Goal: Task Accomplishment & Management: Manage account settings

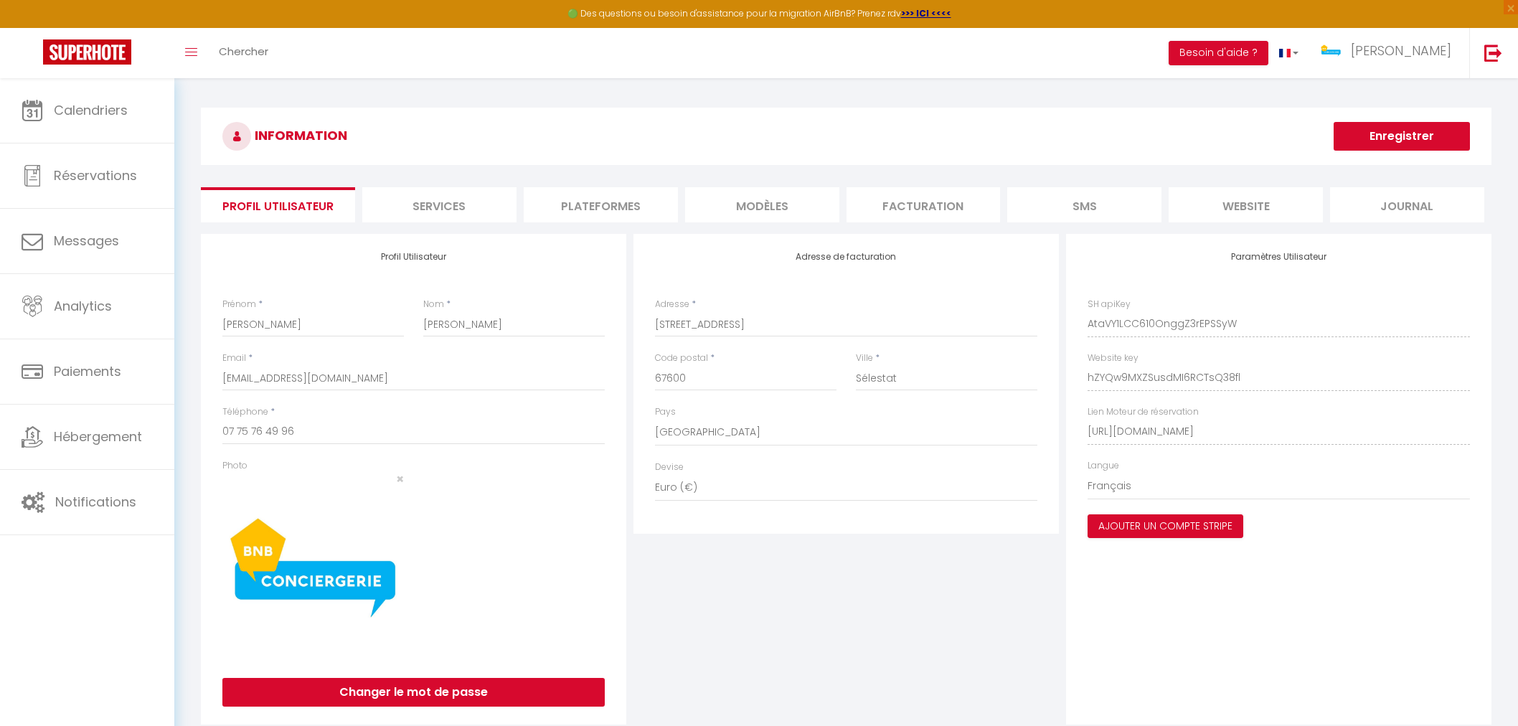
select select "28"
select select "fr"
click at [1407, 56] on span "[PERSON_NAME]" at bounding box center [1401, 51] width 100 height 18
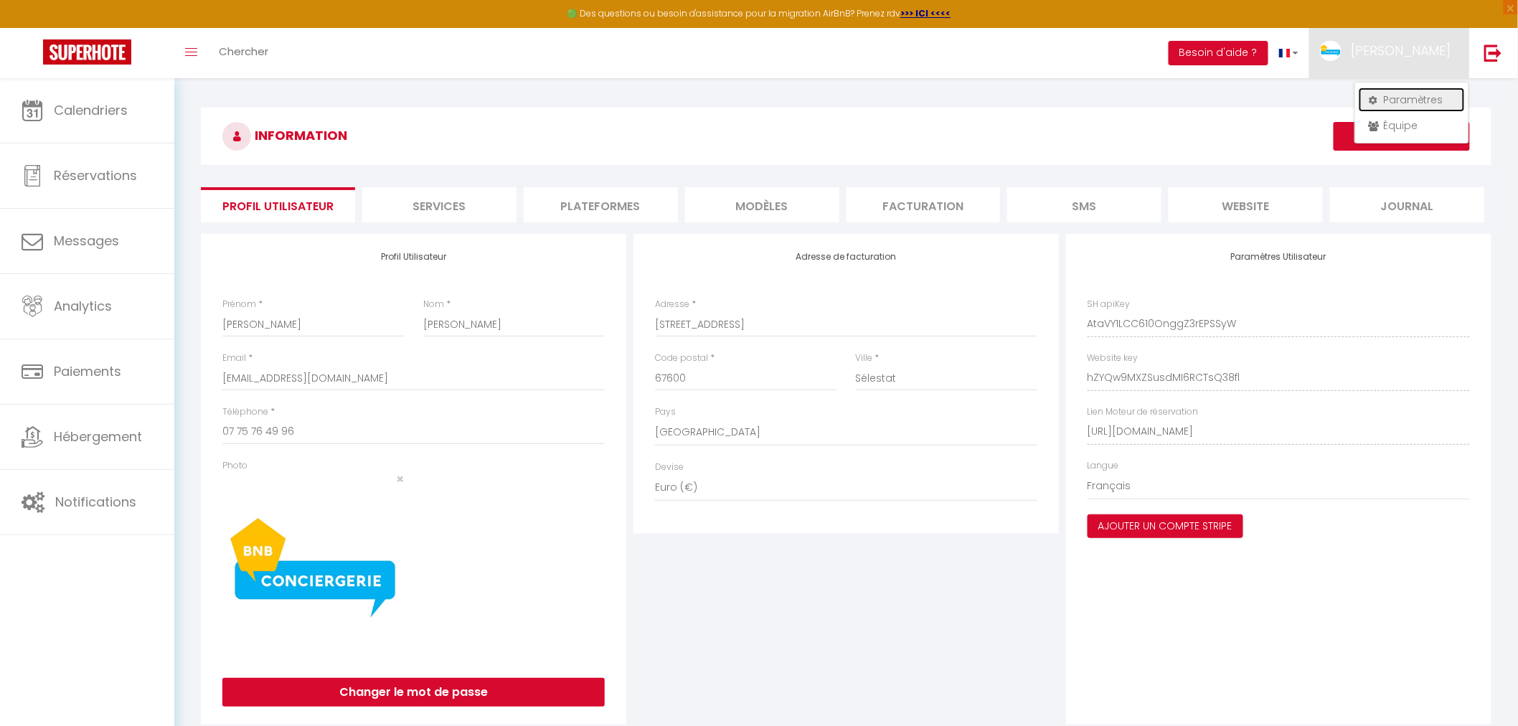
click at [1403, 90] on link "Paramètres" at bounding box center [1412, 100] width 106 height 24
click at [267, 212] on li "Profil Utilisateur" at bounding box center [278, 204] width 154 height 35
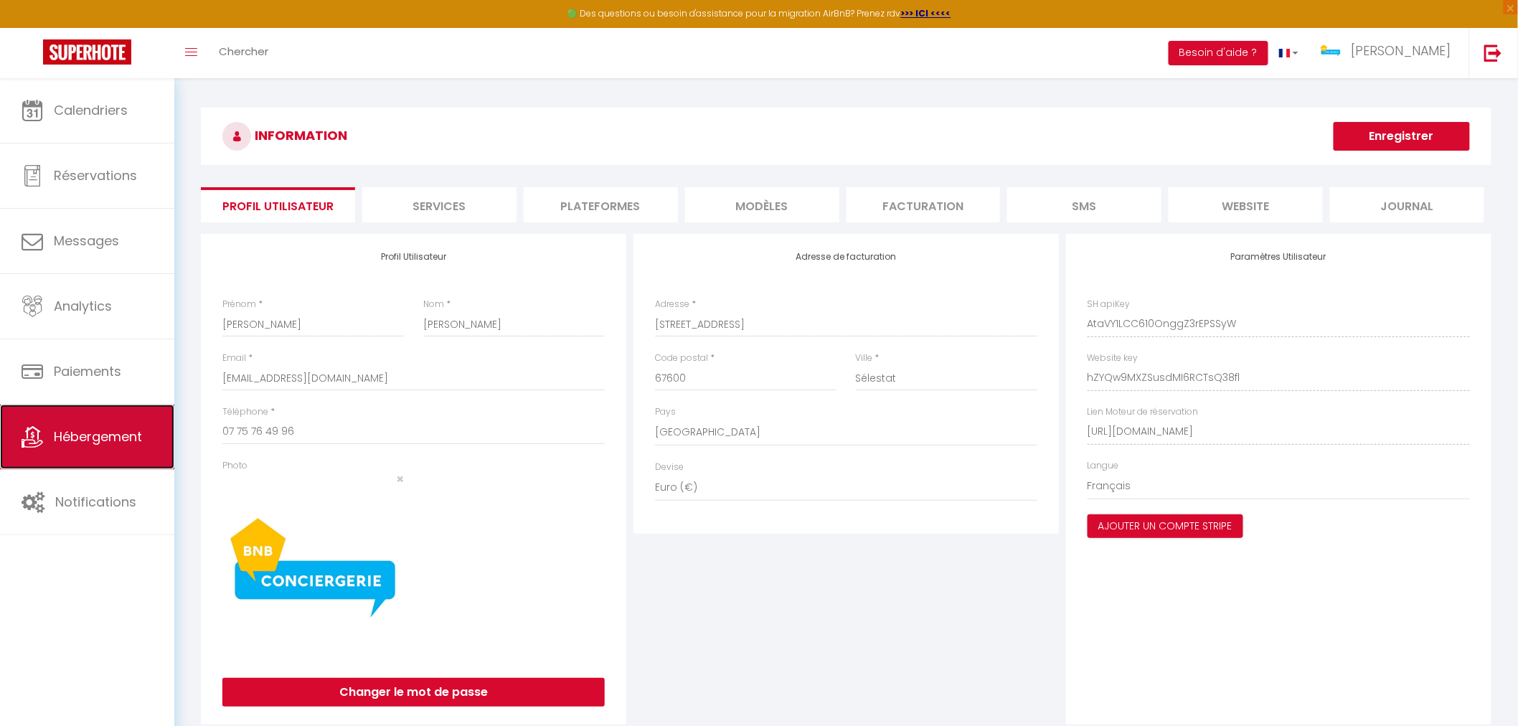
click at [143, 435] on link "Hébergement" at bounding box center [87, 437] width 174 height 65
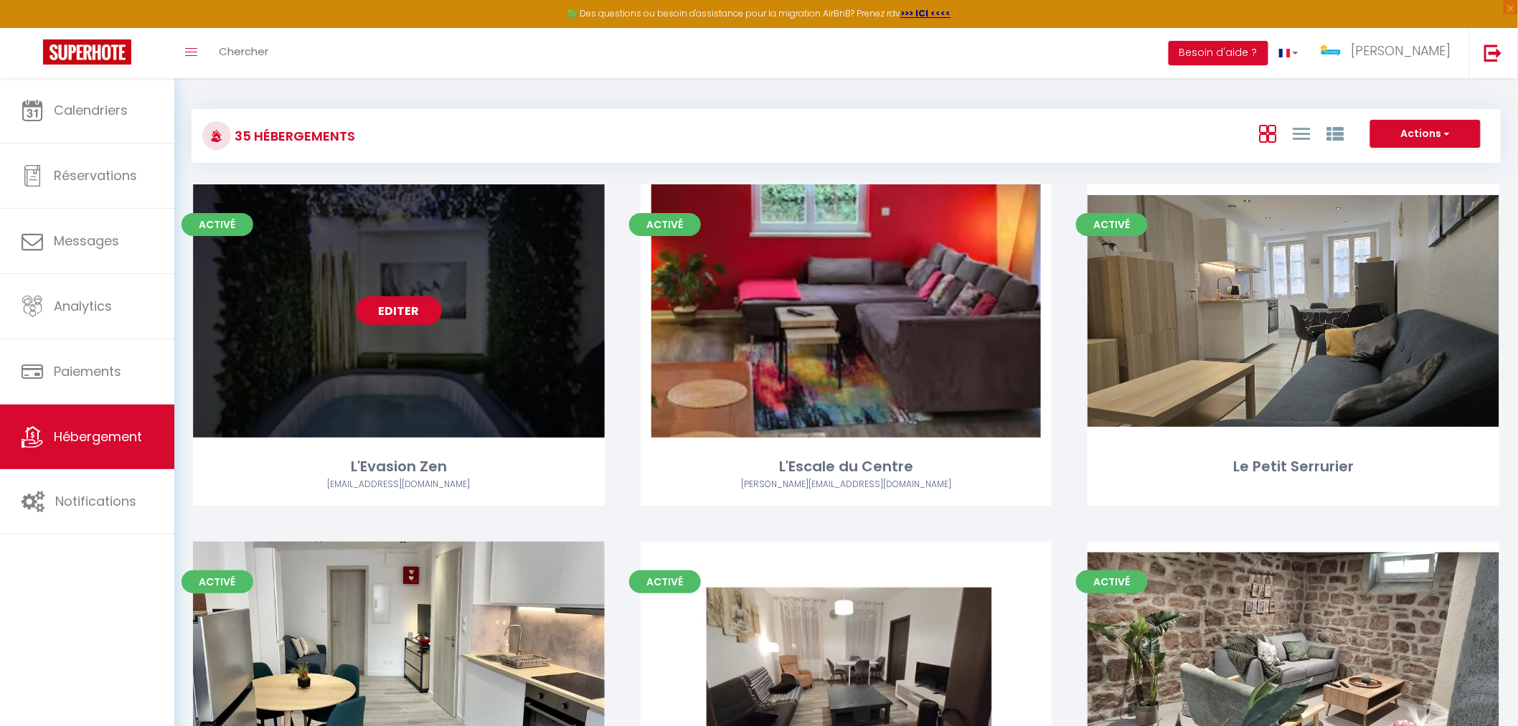
click at [395, 321] on link "Editer" at bounding box center [399, 310] width 86 height 29
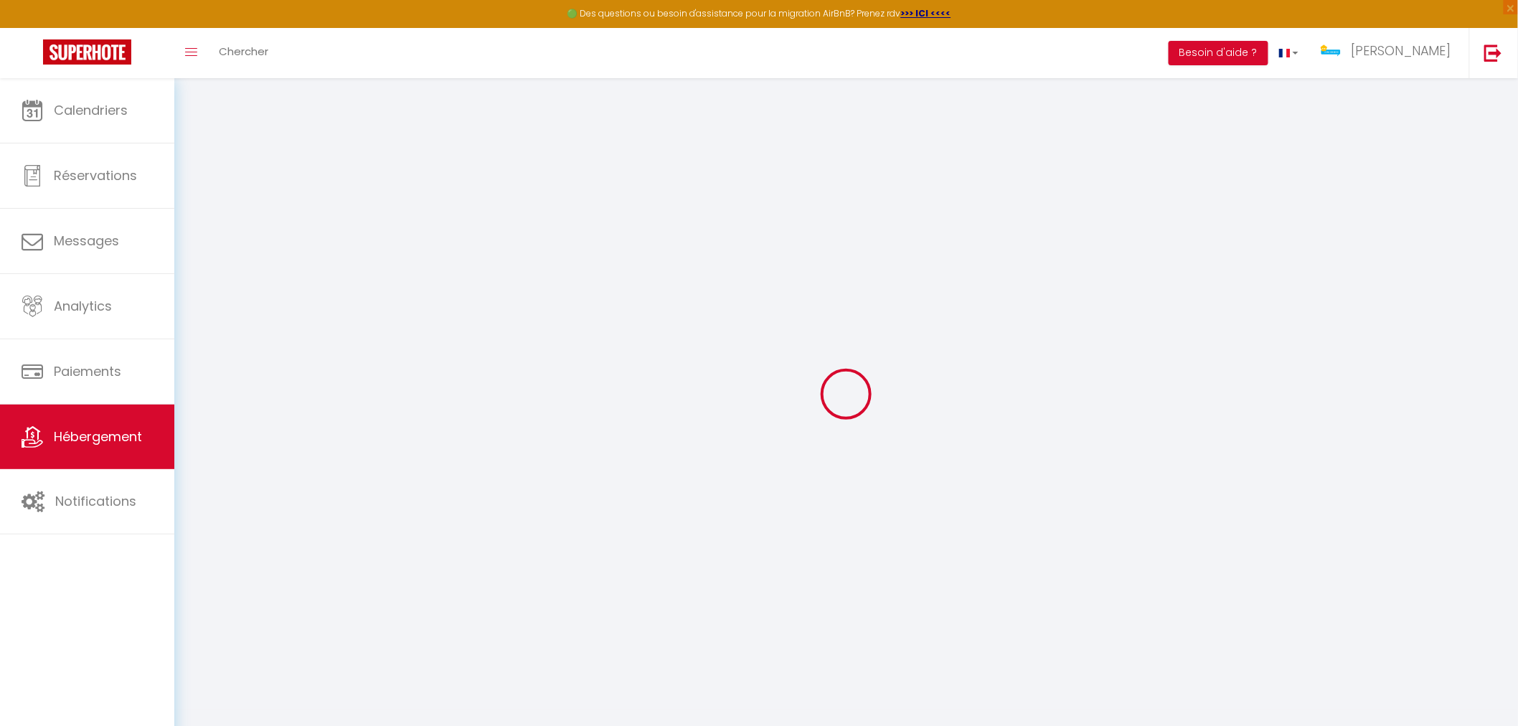
select select
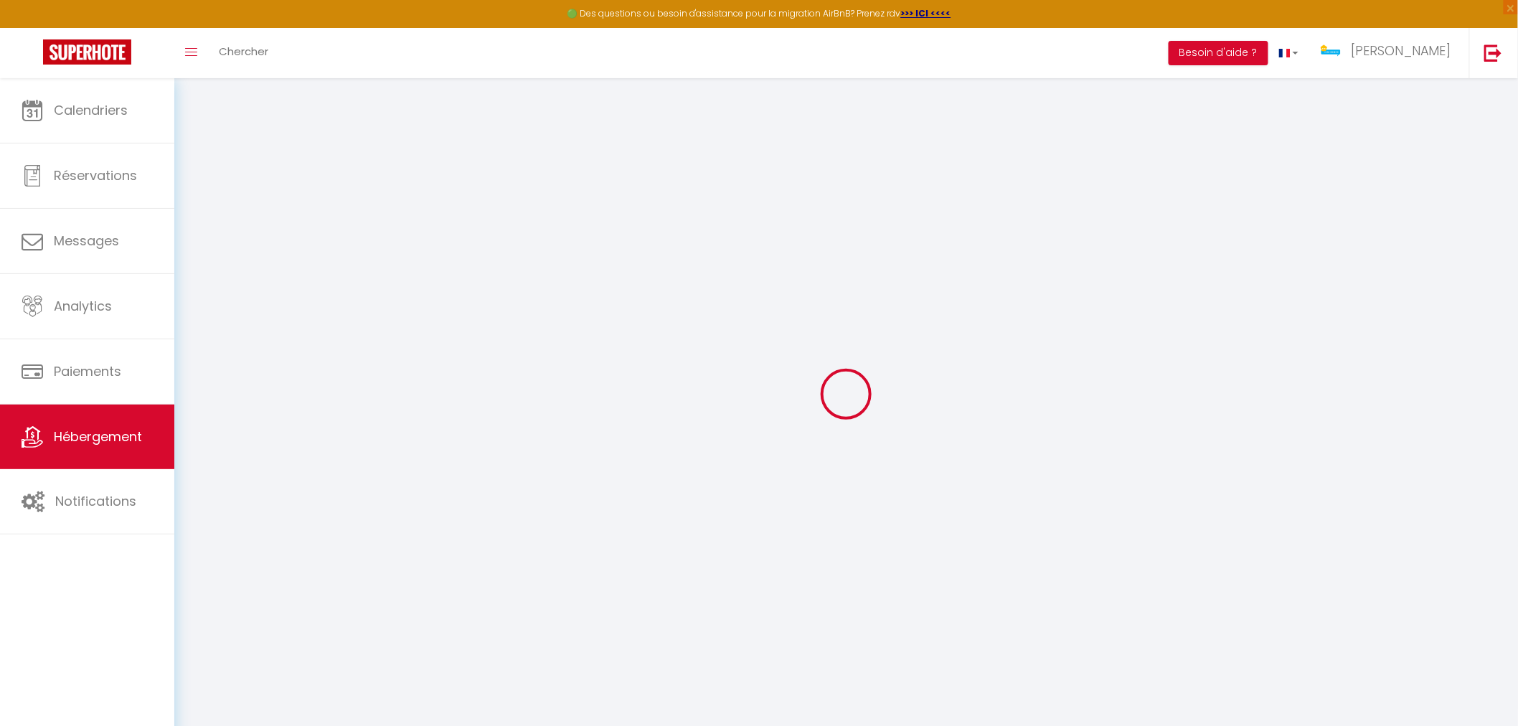
select select
checkbox input "false"
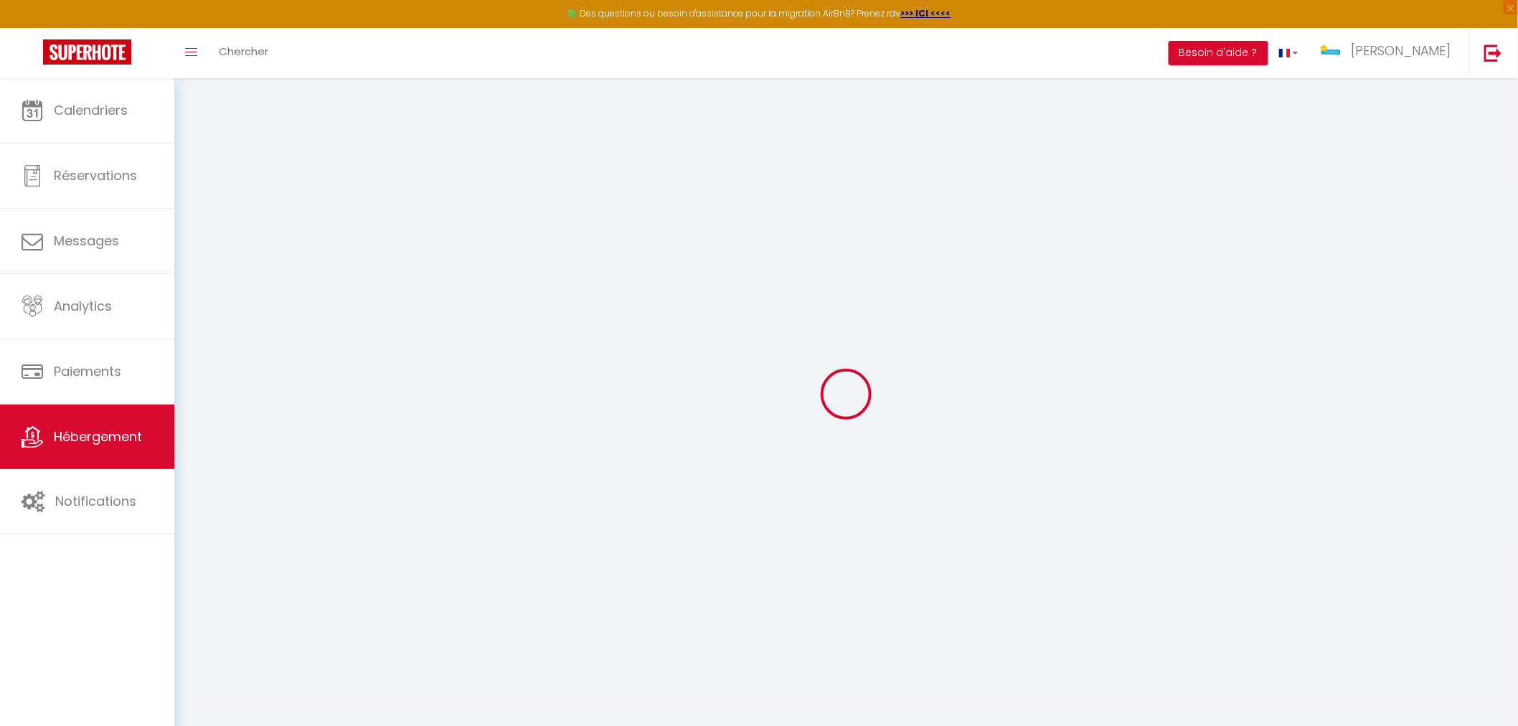
select select
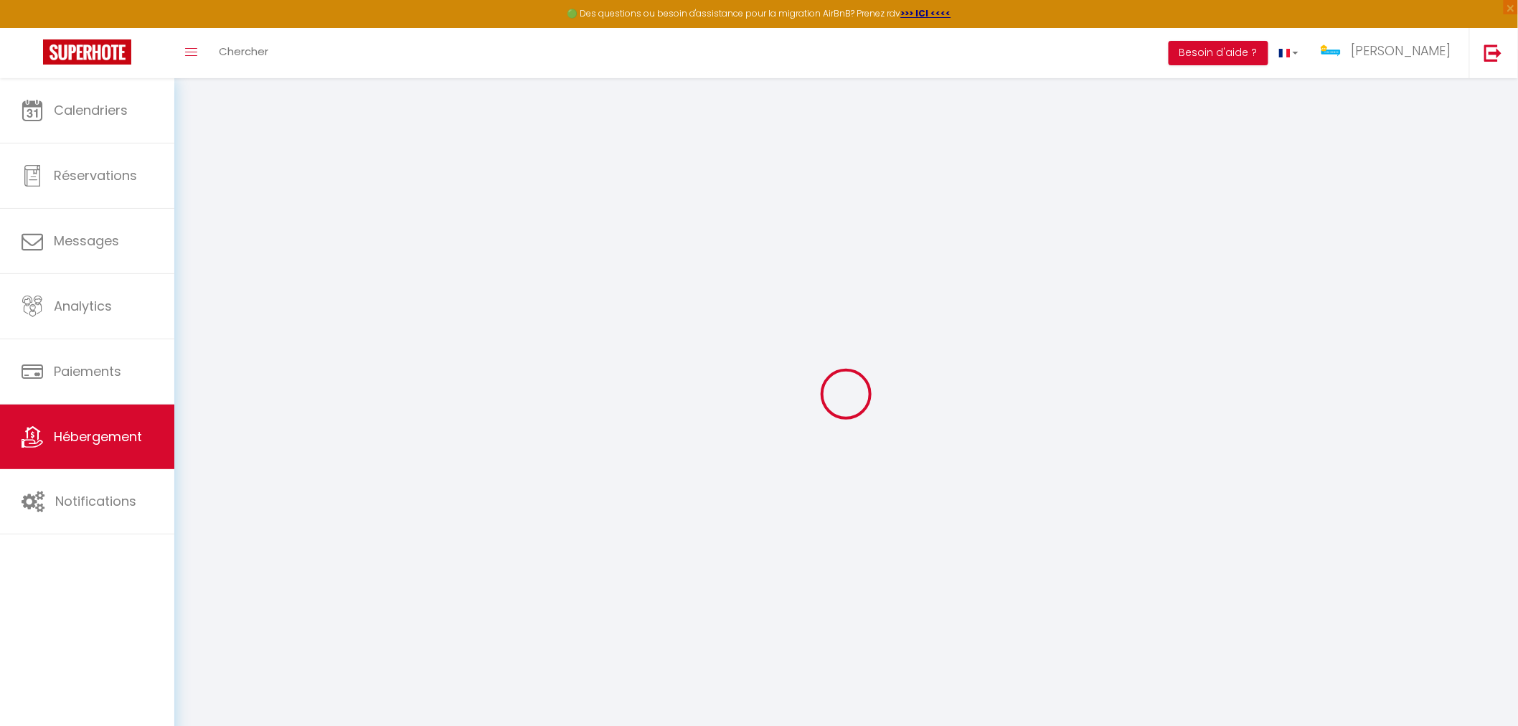
select select
checkbox input "false"
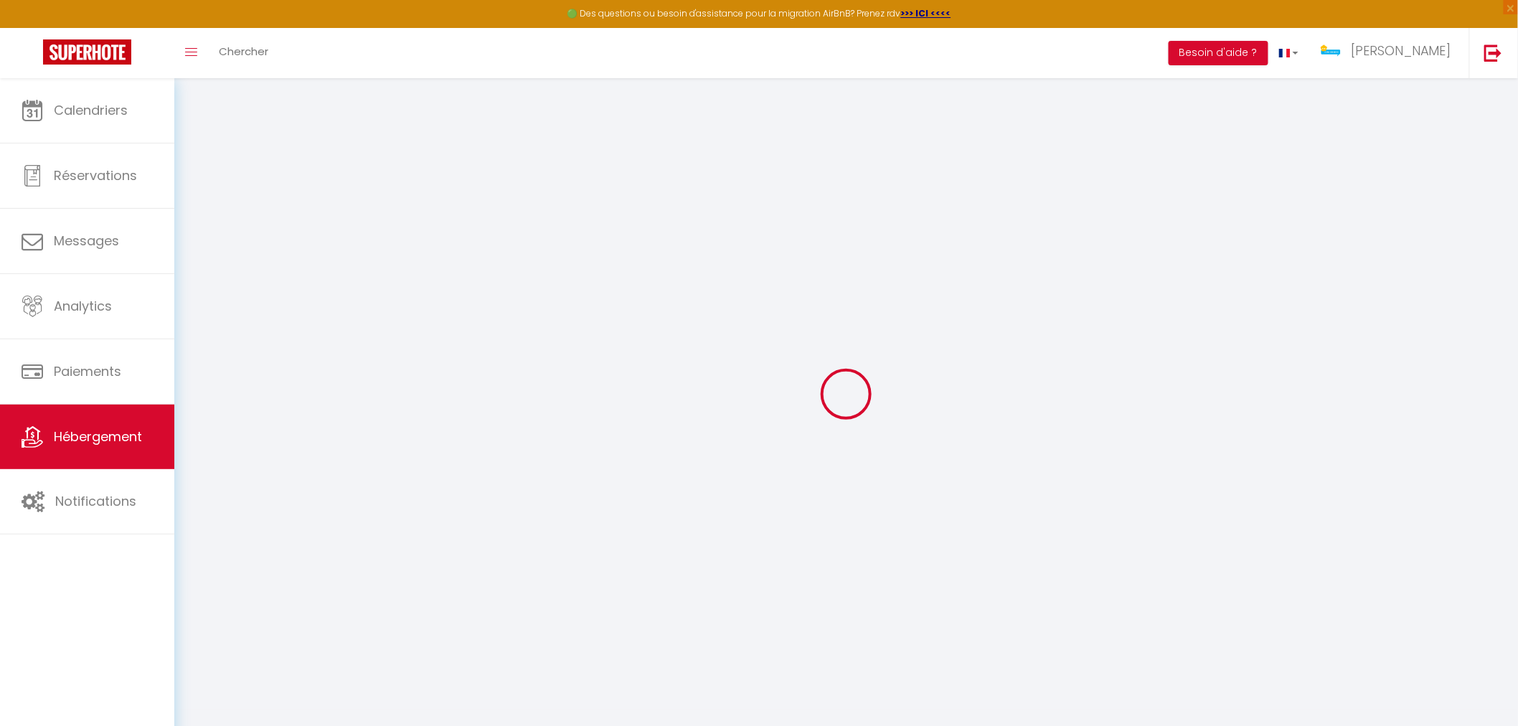
checkbox input "false"
select select
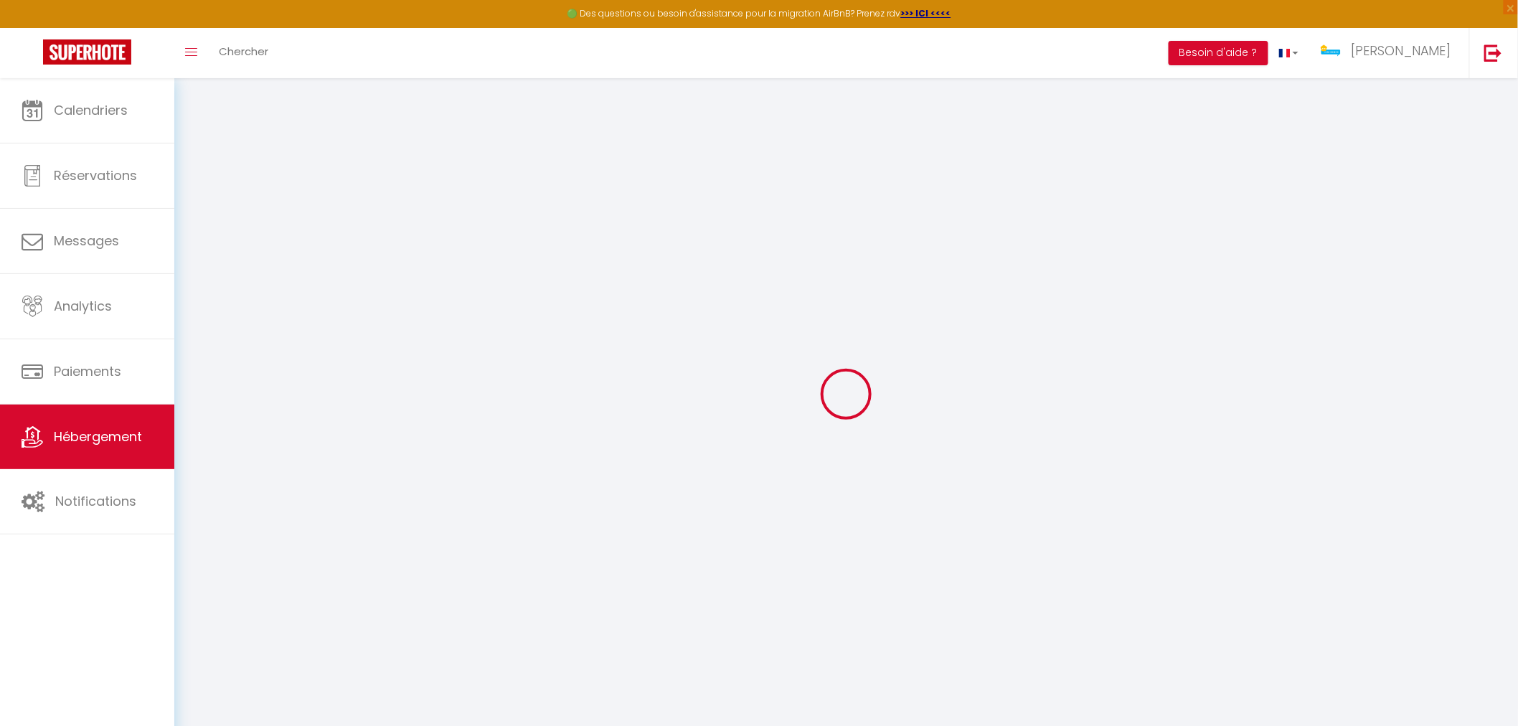
select select
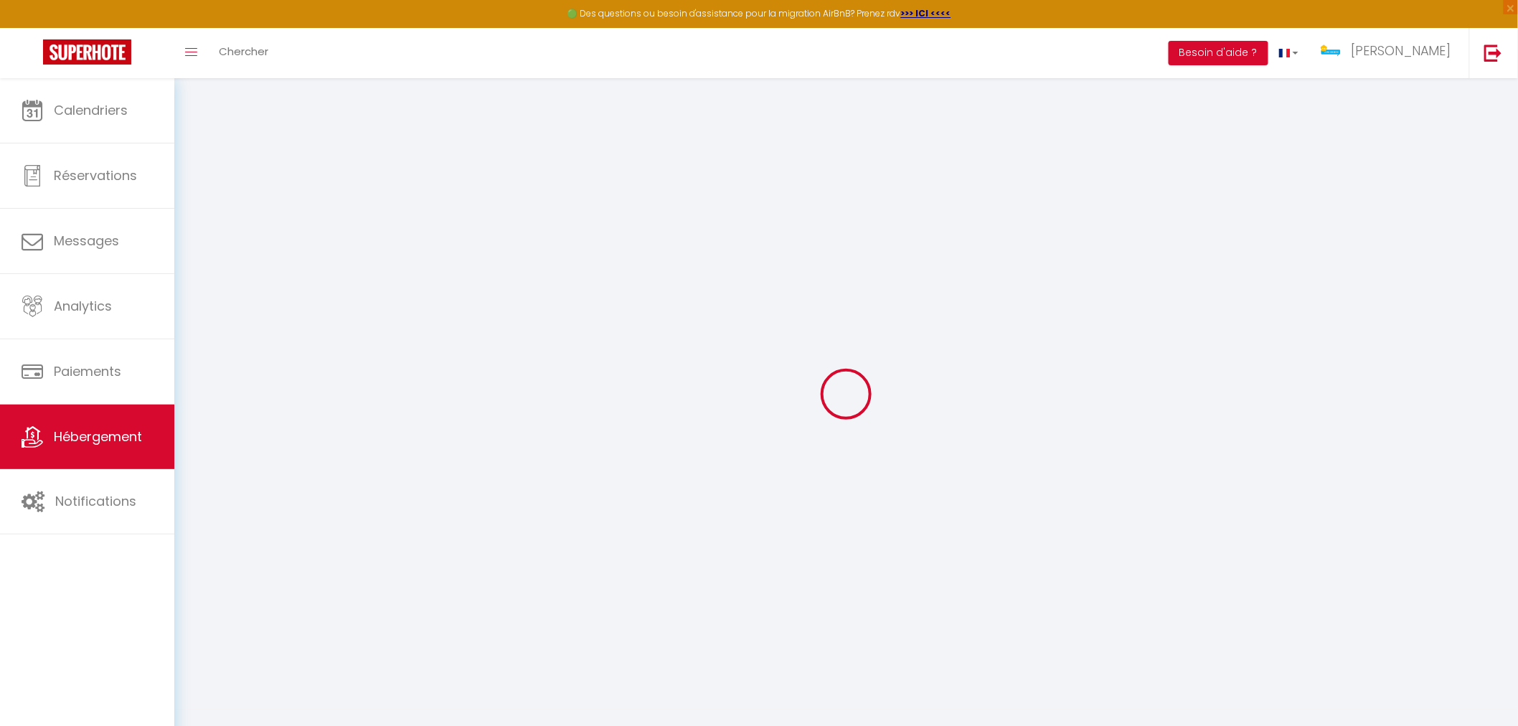
checkbox input "false"
select select
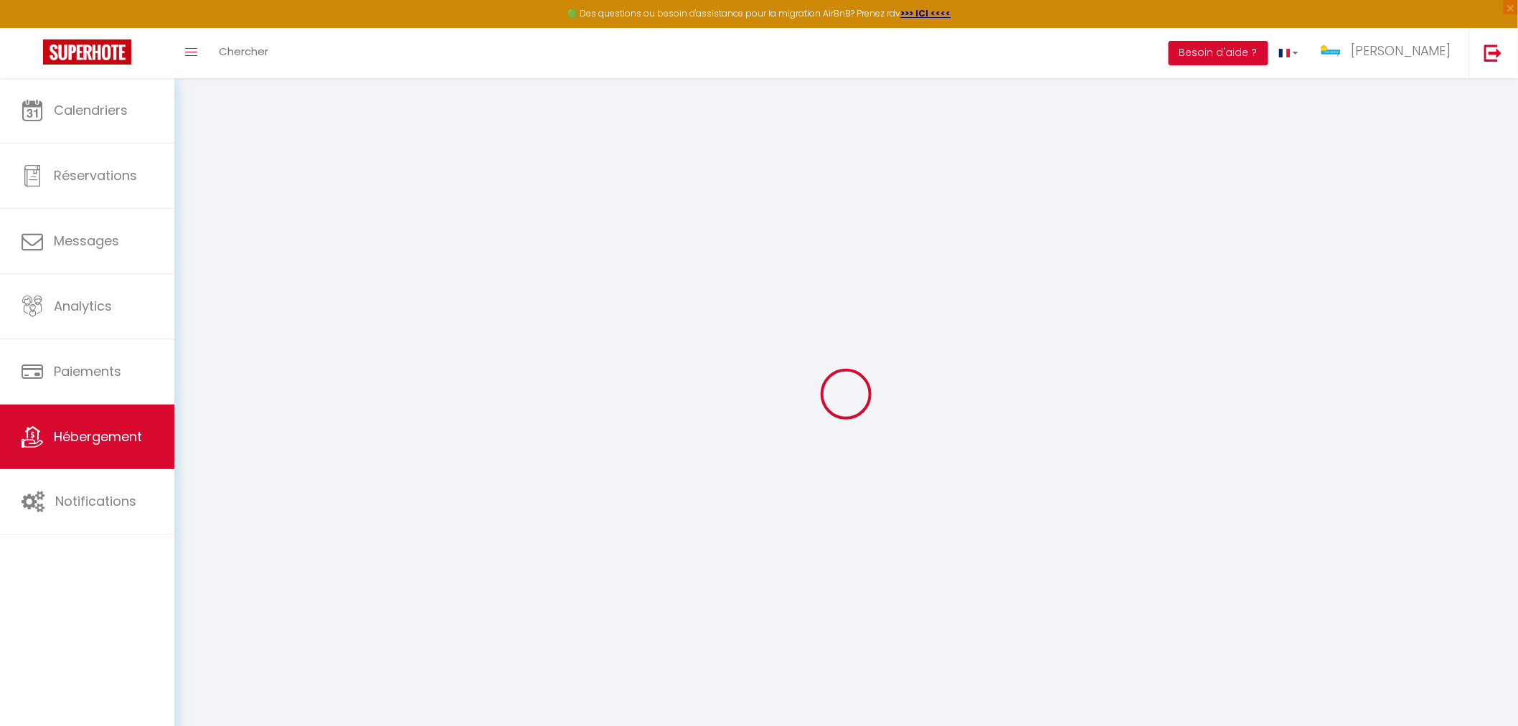
select select
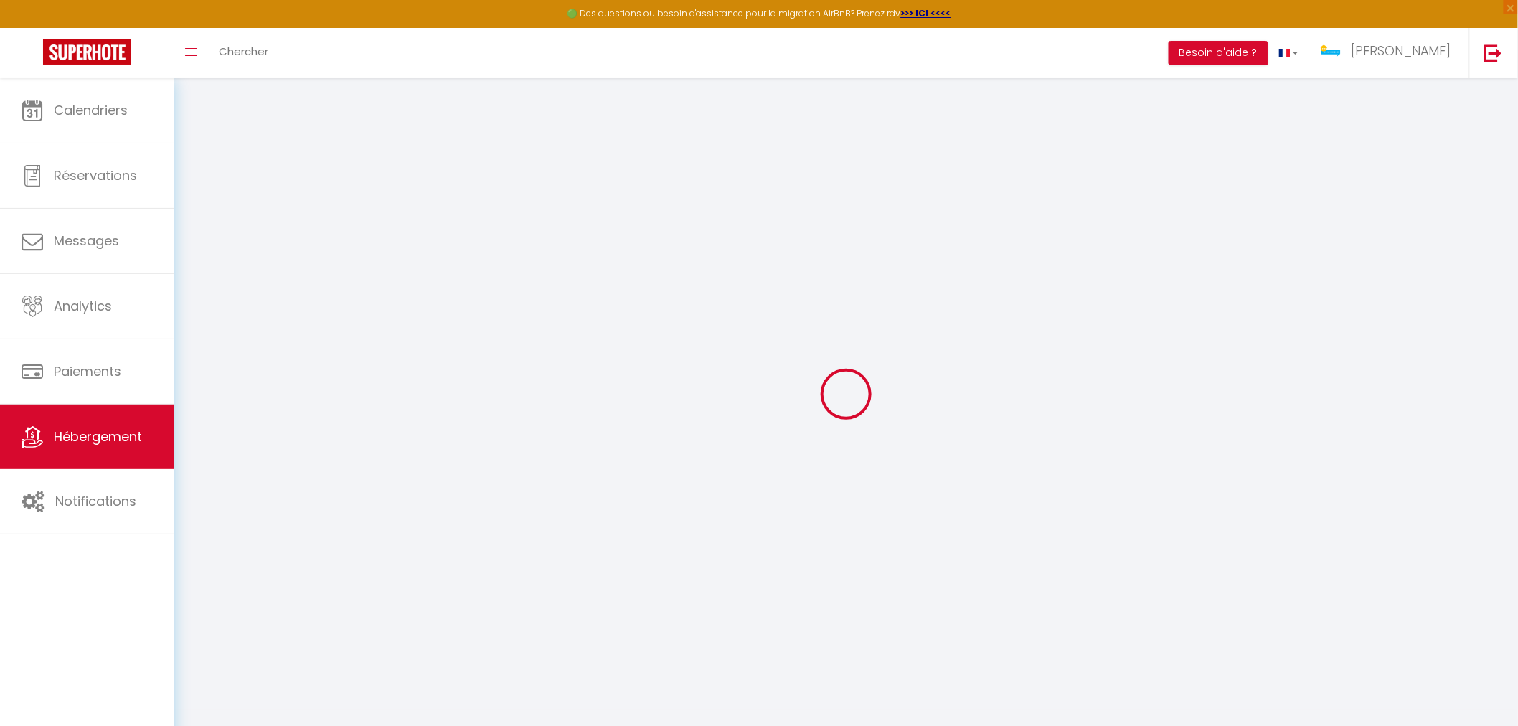
select select
checkbox input "false"
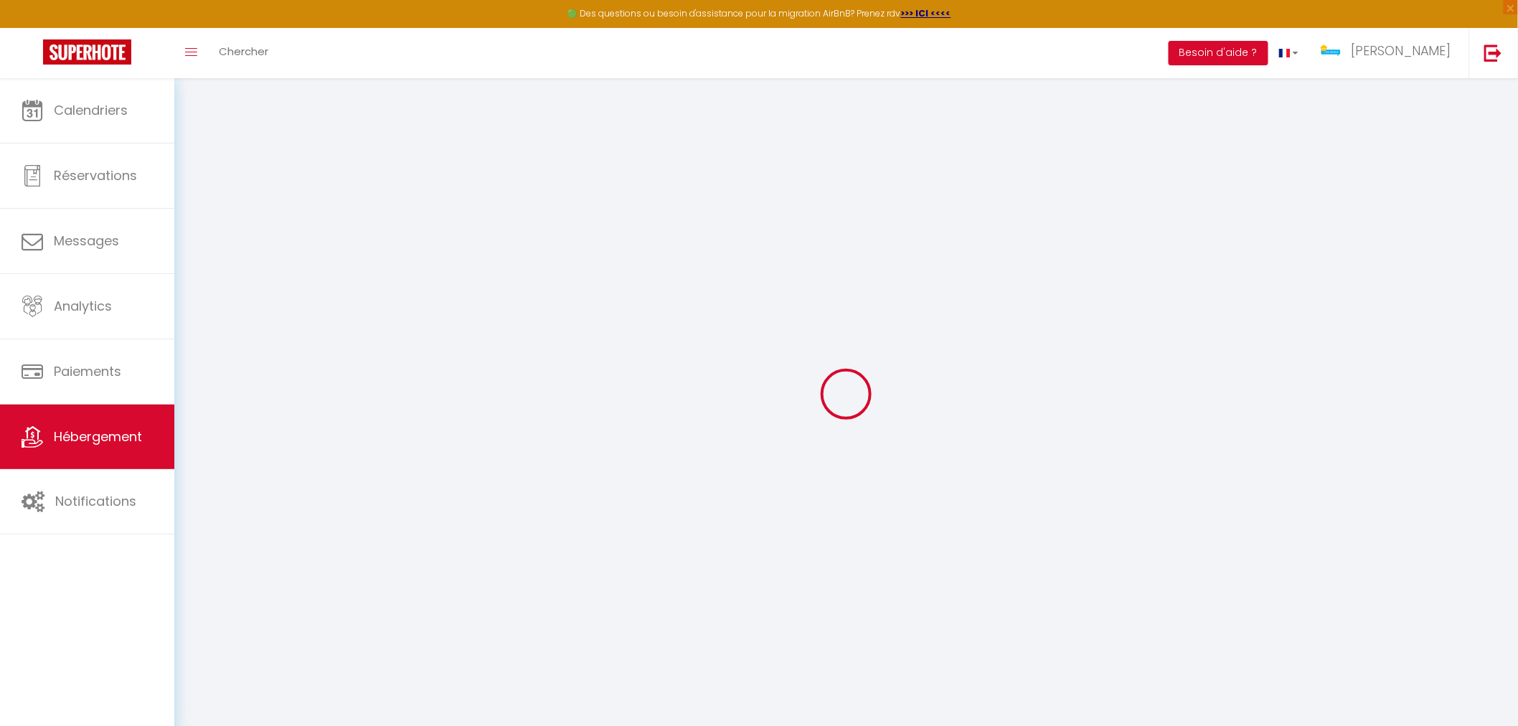
checkbox input "false"
select select
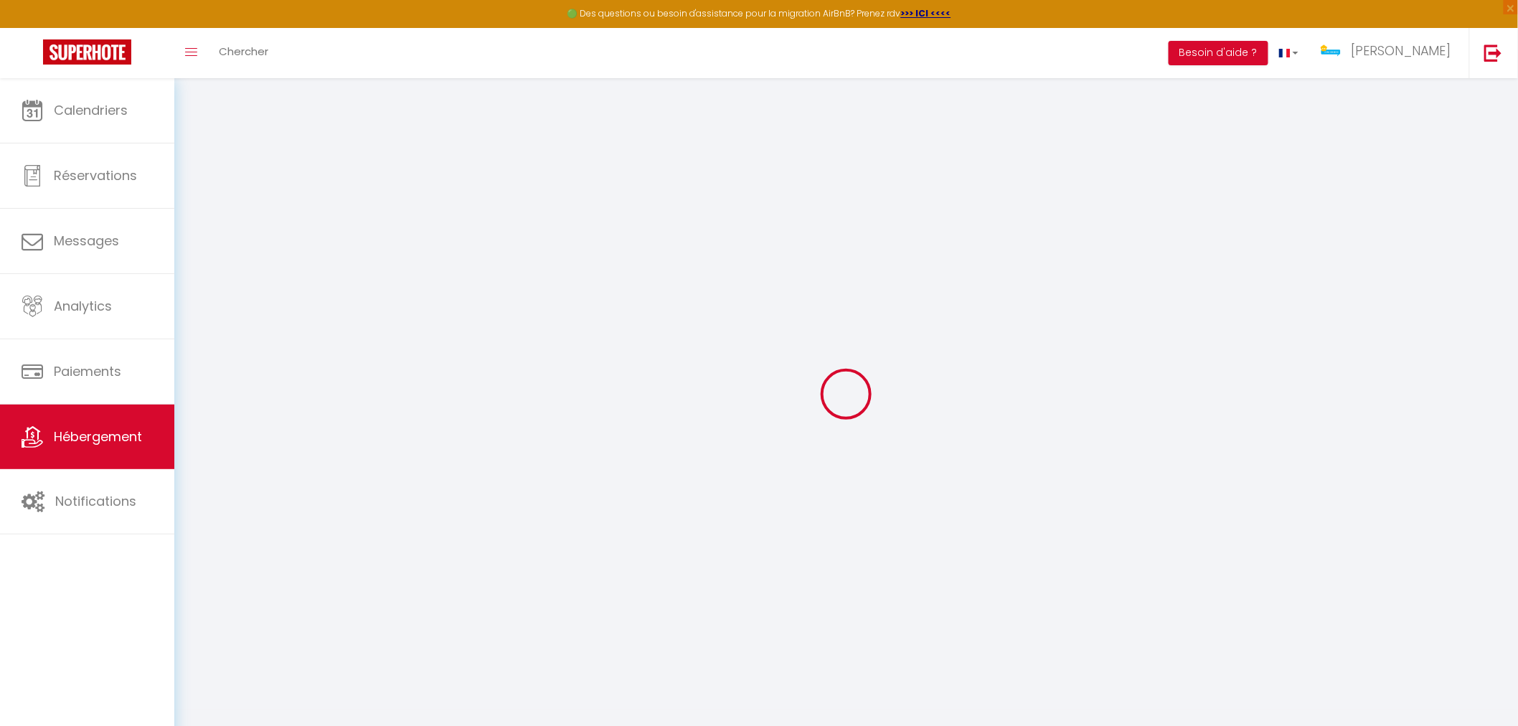
select select
checkbox input "false"
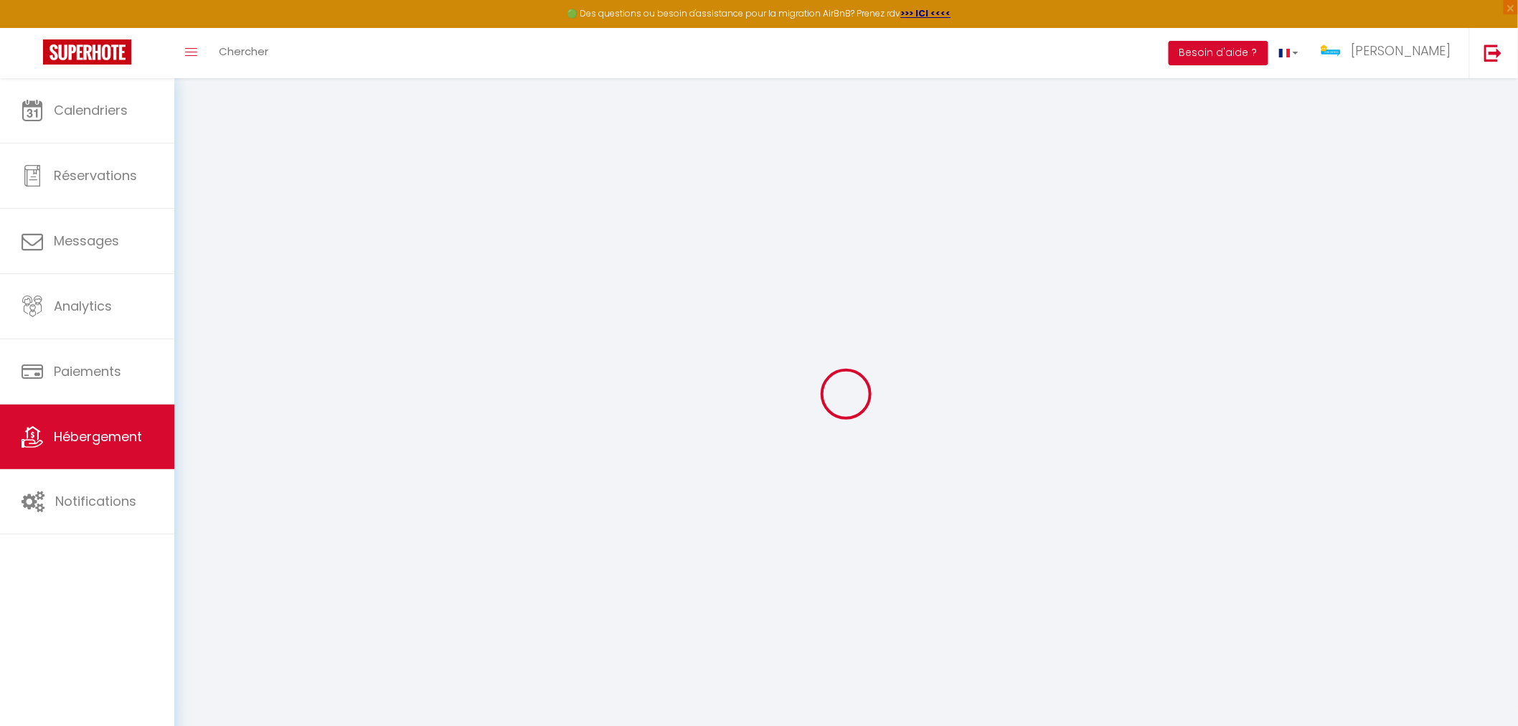
checkbox input "false"
select select
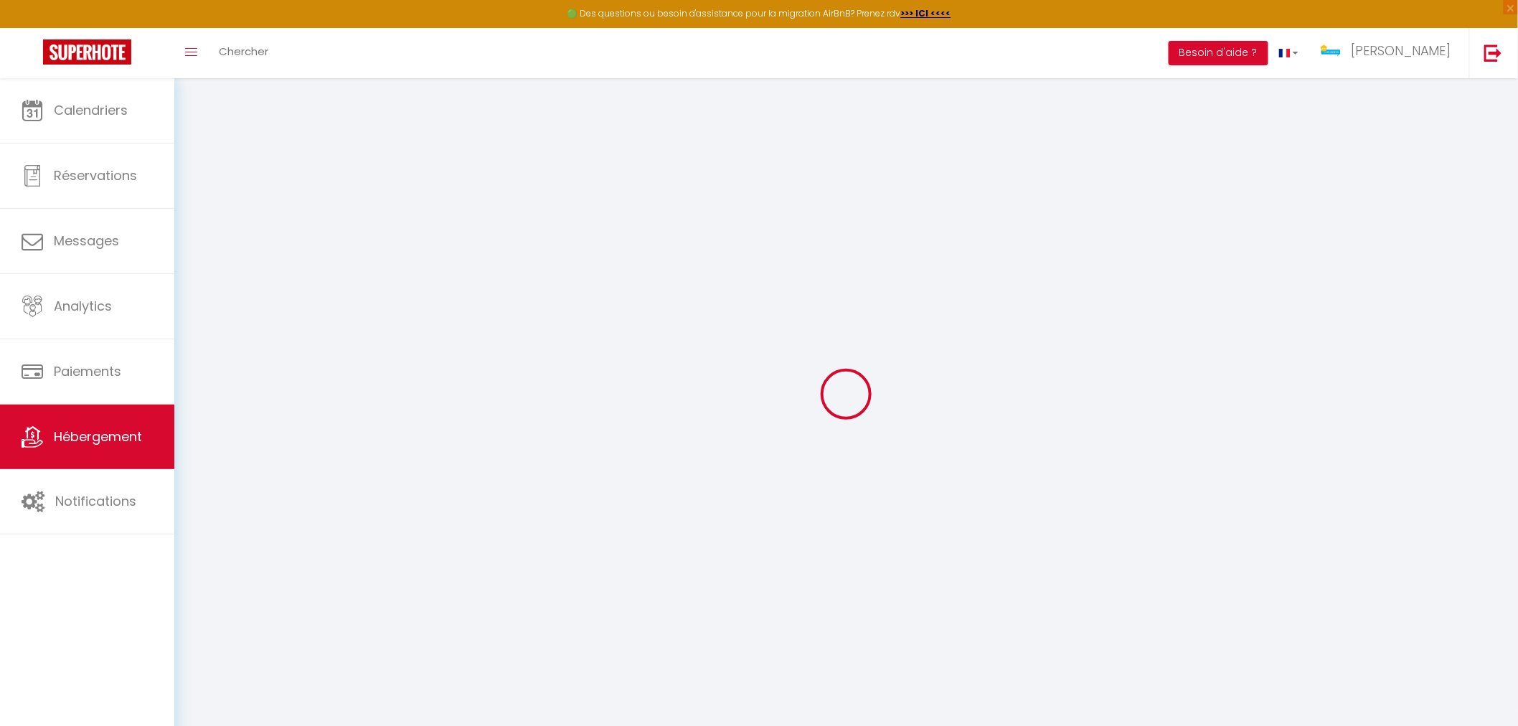
type input "L'Evasion Zen"
type input "Msutafa"
type input "Durmaz"
type input "[STREET_ADDRESS]"
type input "67600"
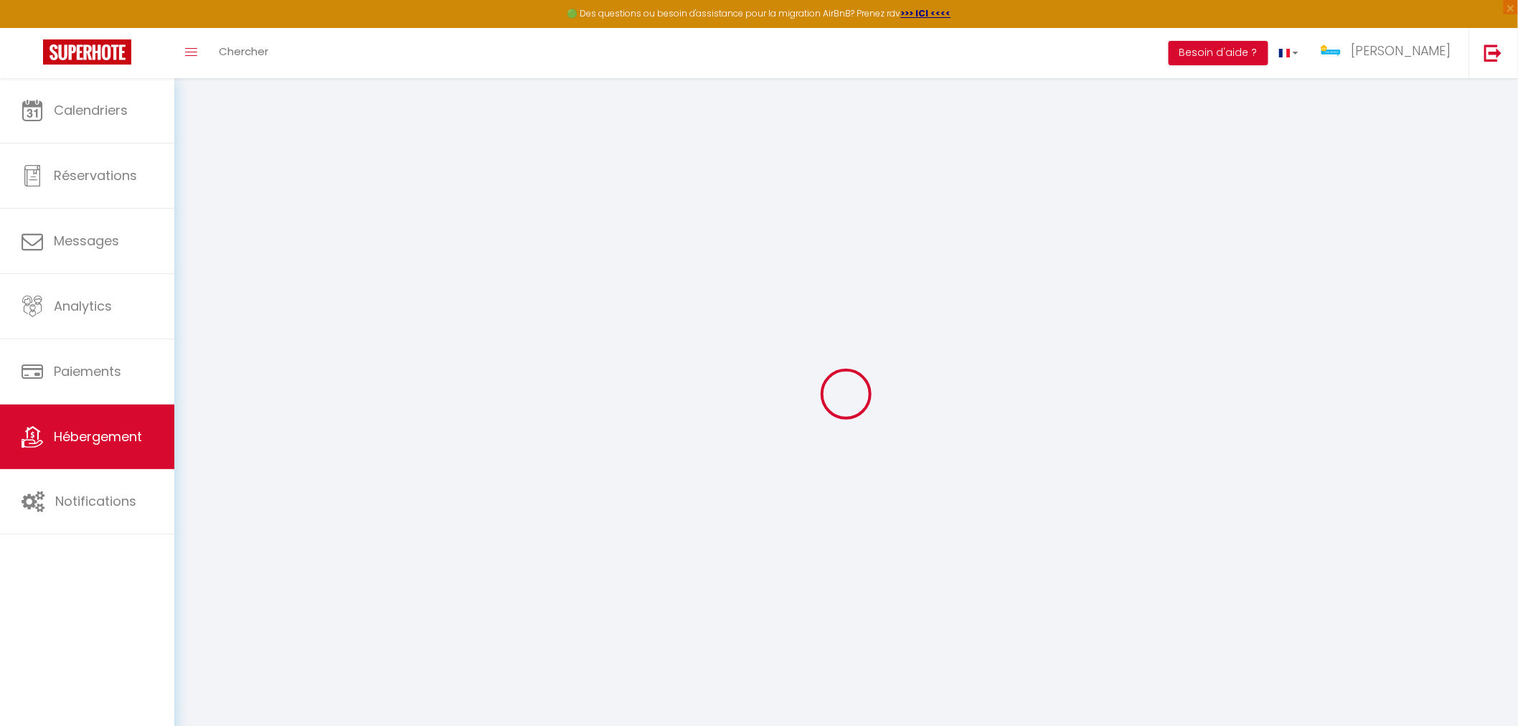
type input "Sélestat"
select select "2"
select select "1"
select select
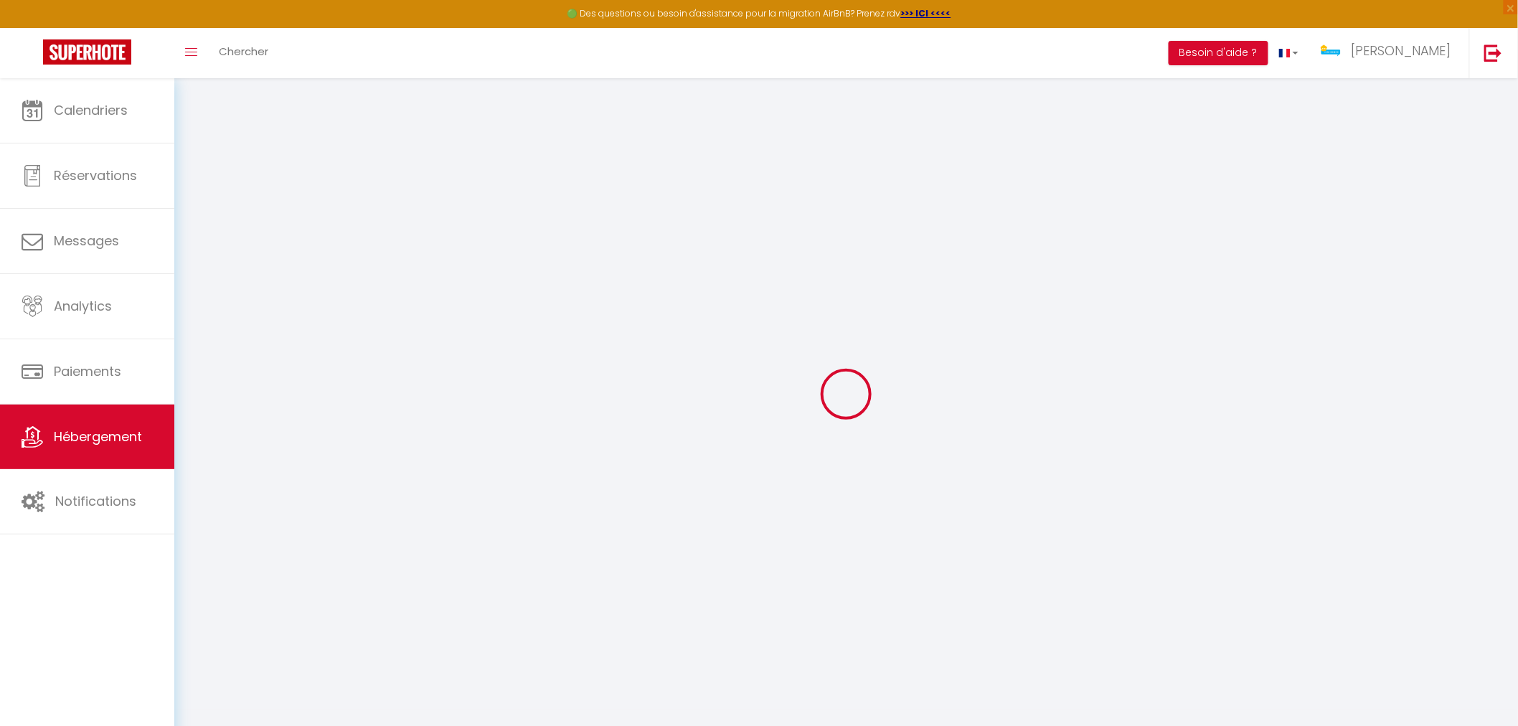
select select
type input "[STREET_ADDRESS]"
type input "67600"
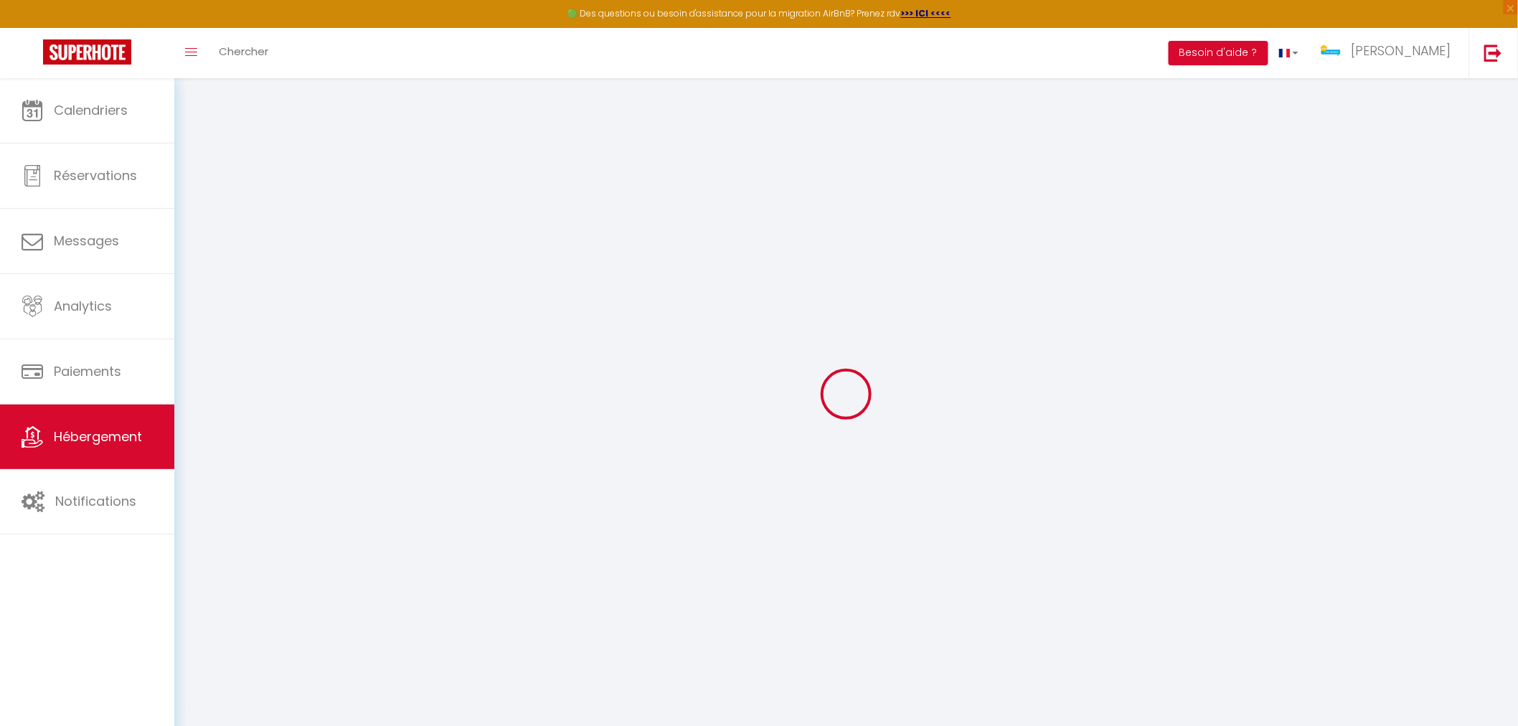
type input "Sélestat"
type input "[EMAIL_ADDRESS][DOMAIN_NAME]"
select select
checkbox input "false"
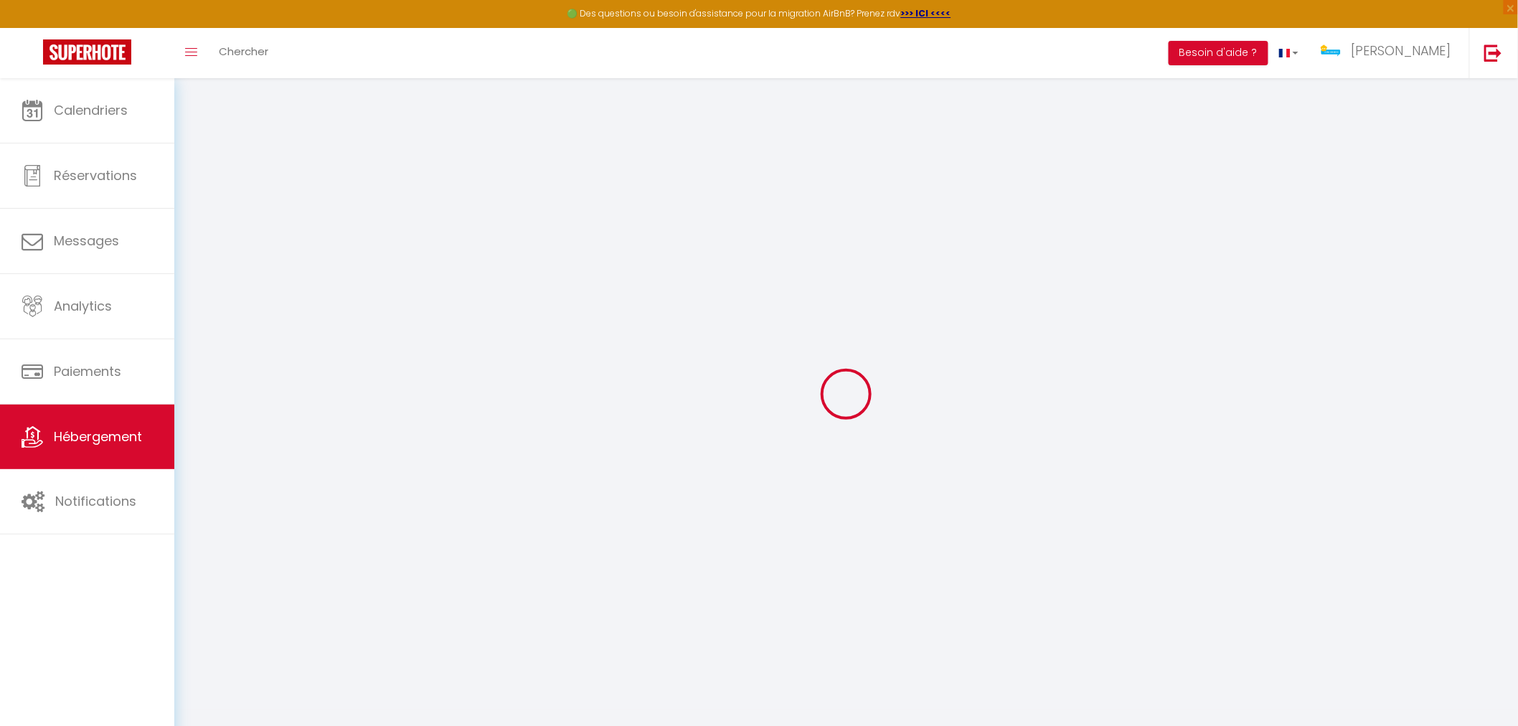
checkbox input "false"
type input "0"
select select
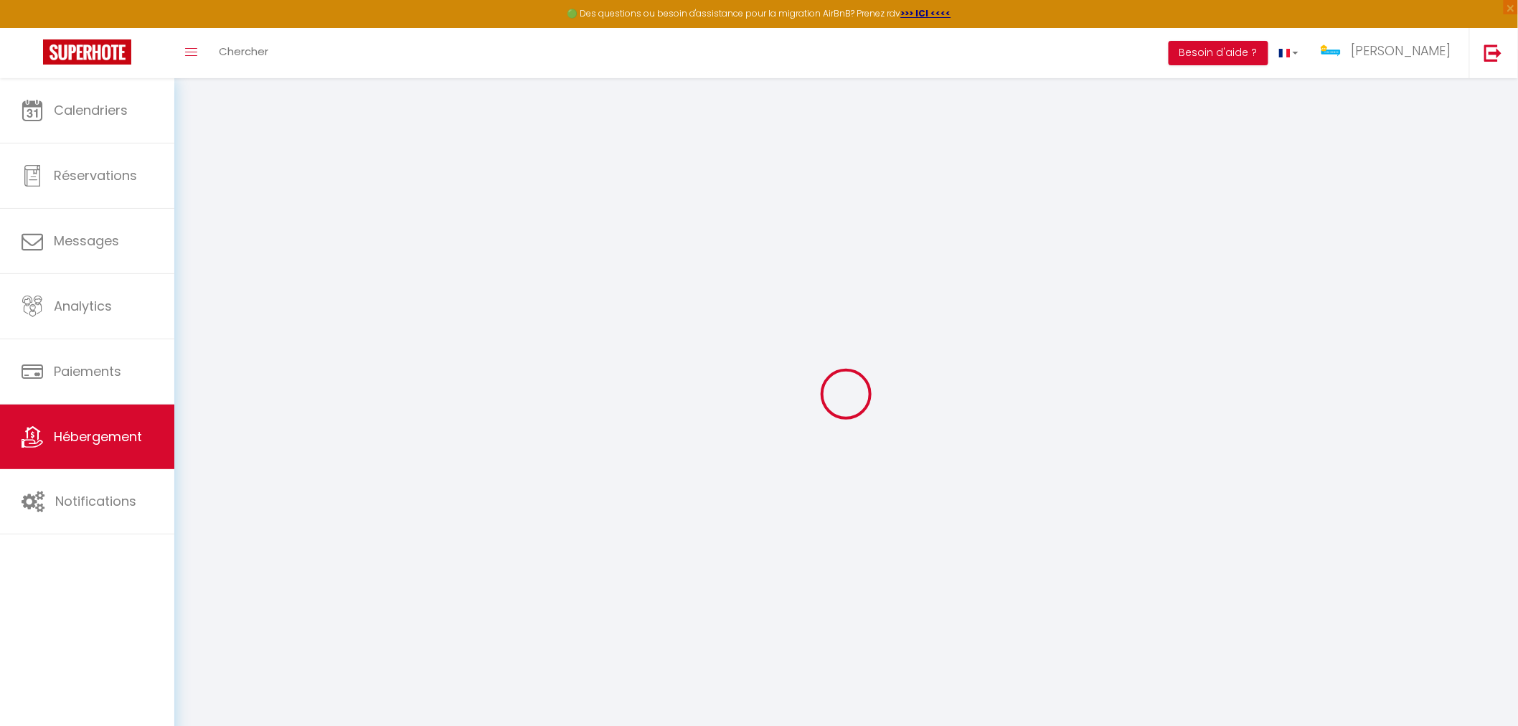
select select
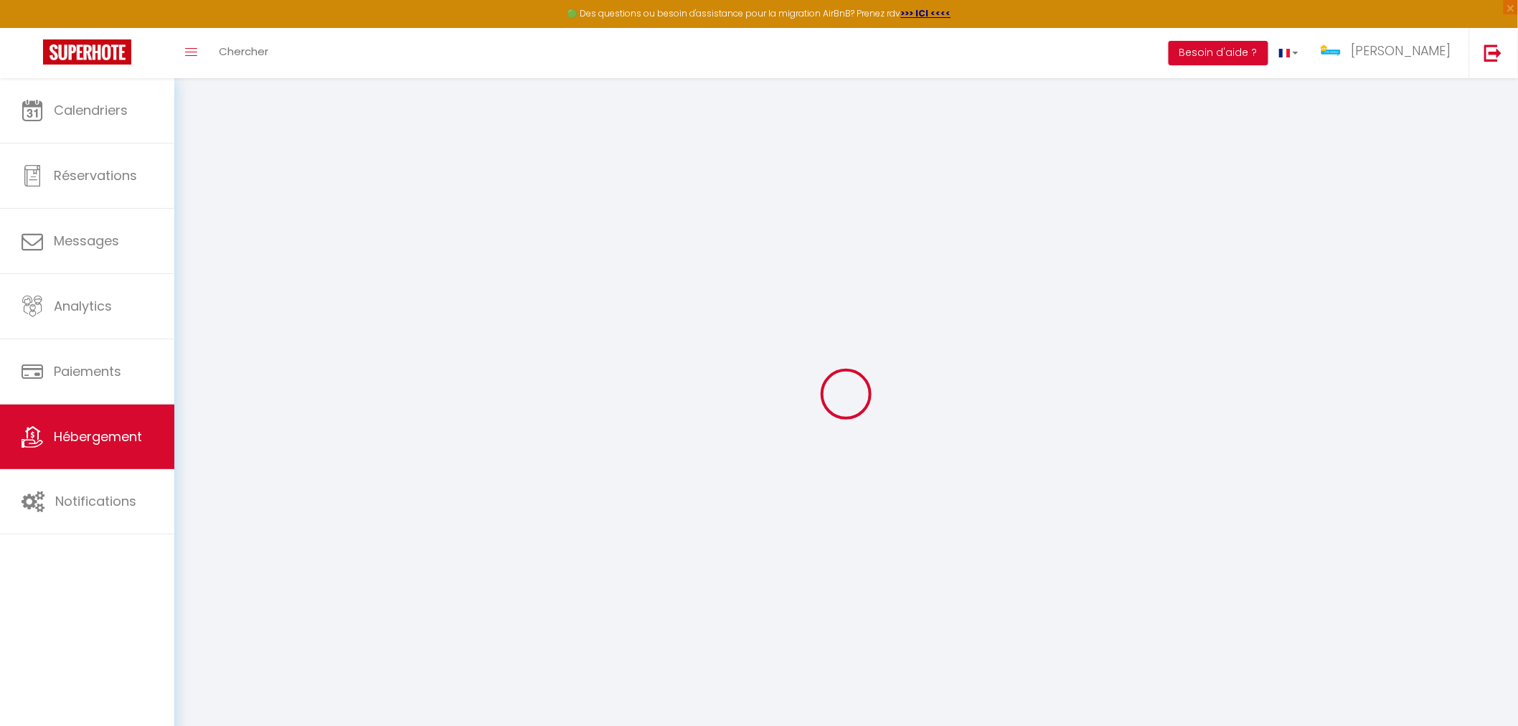
checkbox input "false"
select select
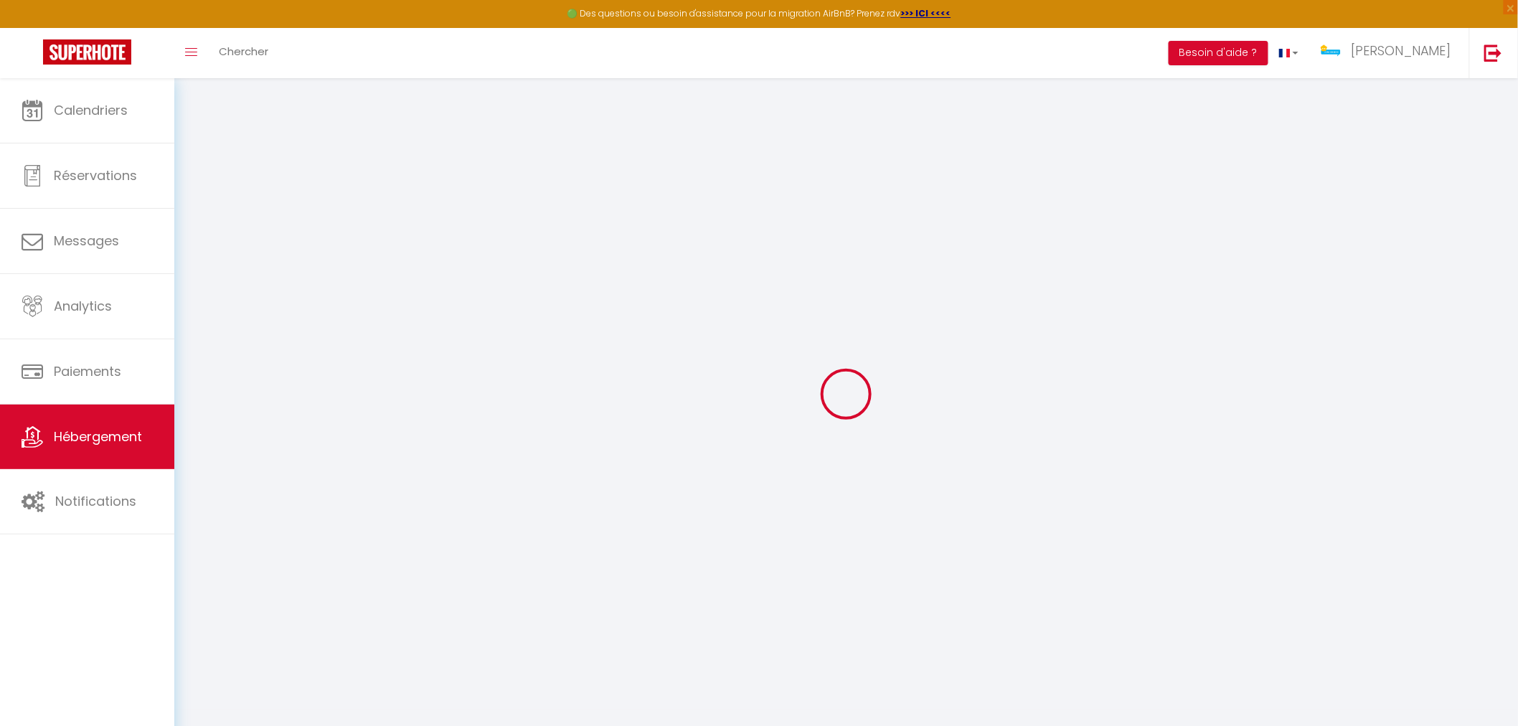
select select
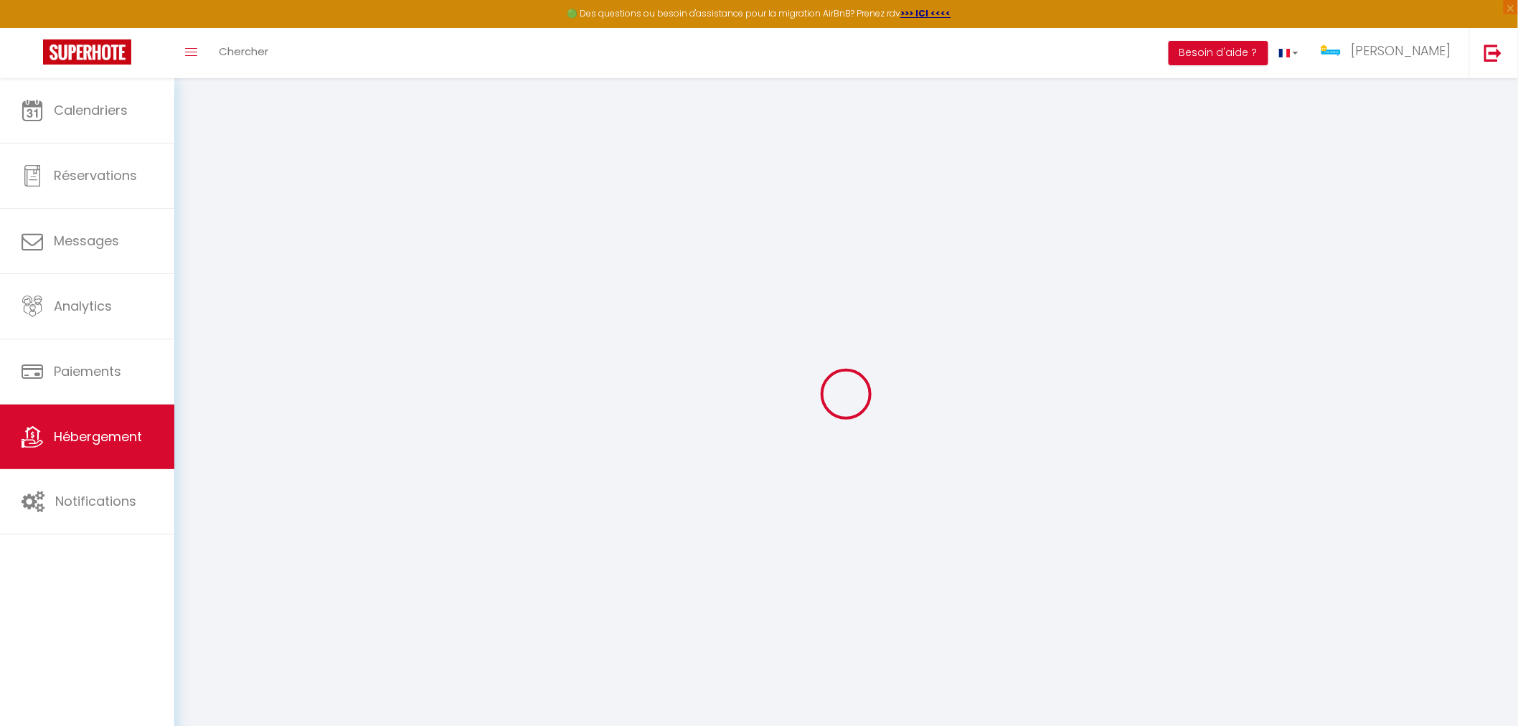
checkbox input "false"
select select "+ 30 %"
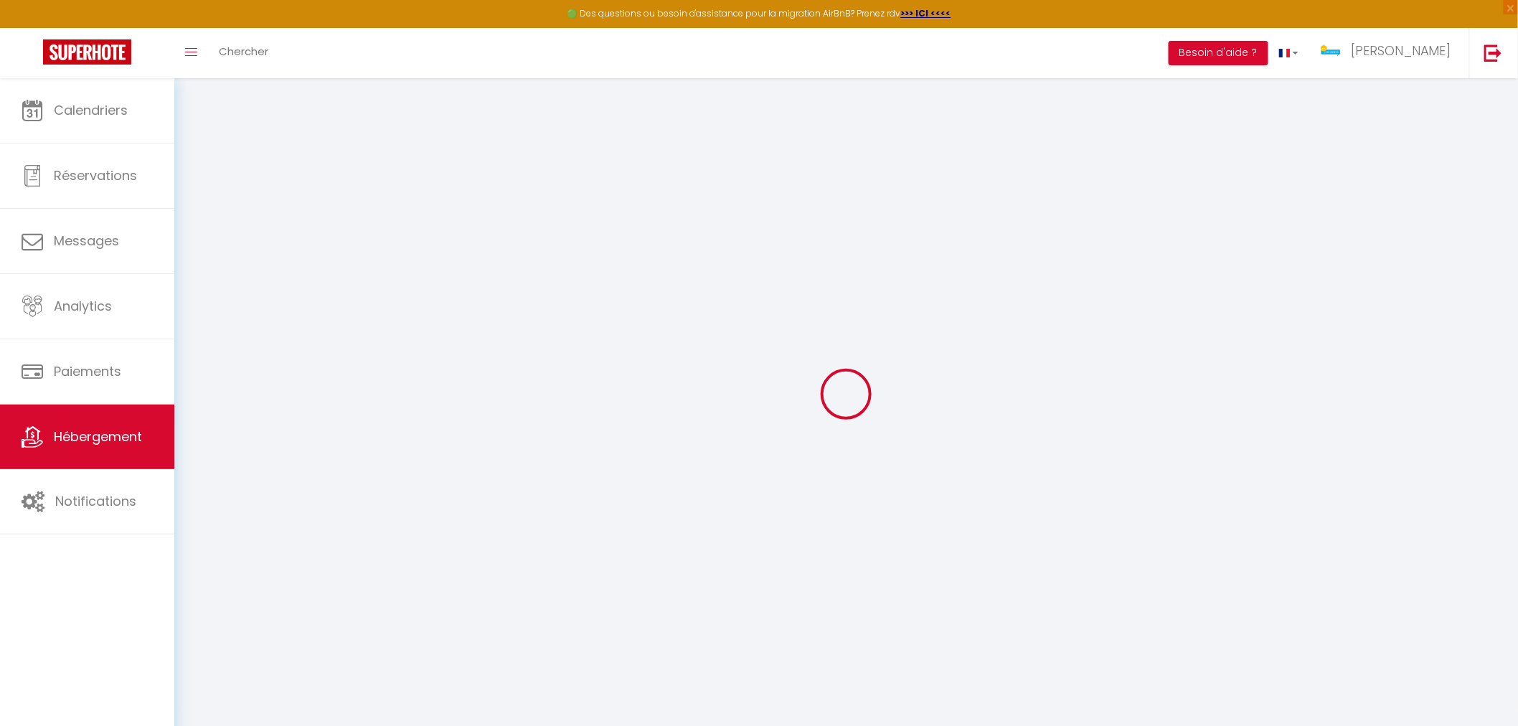
select select
checkbox input "false"
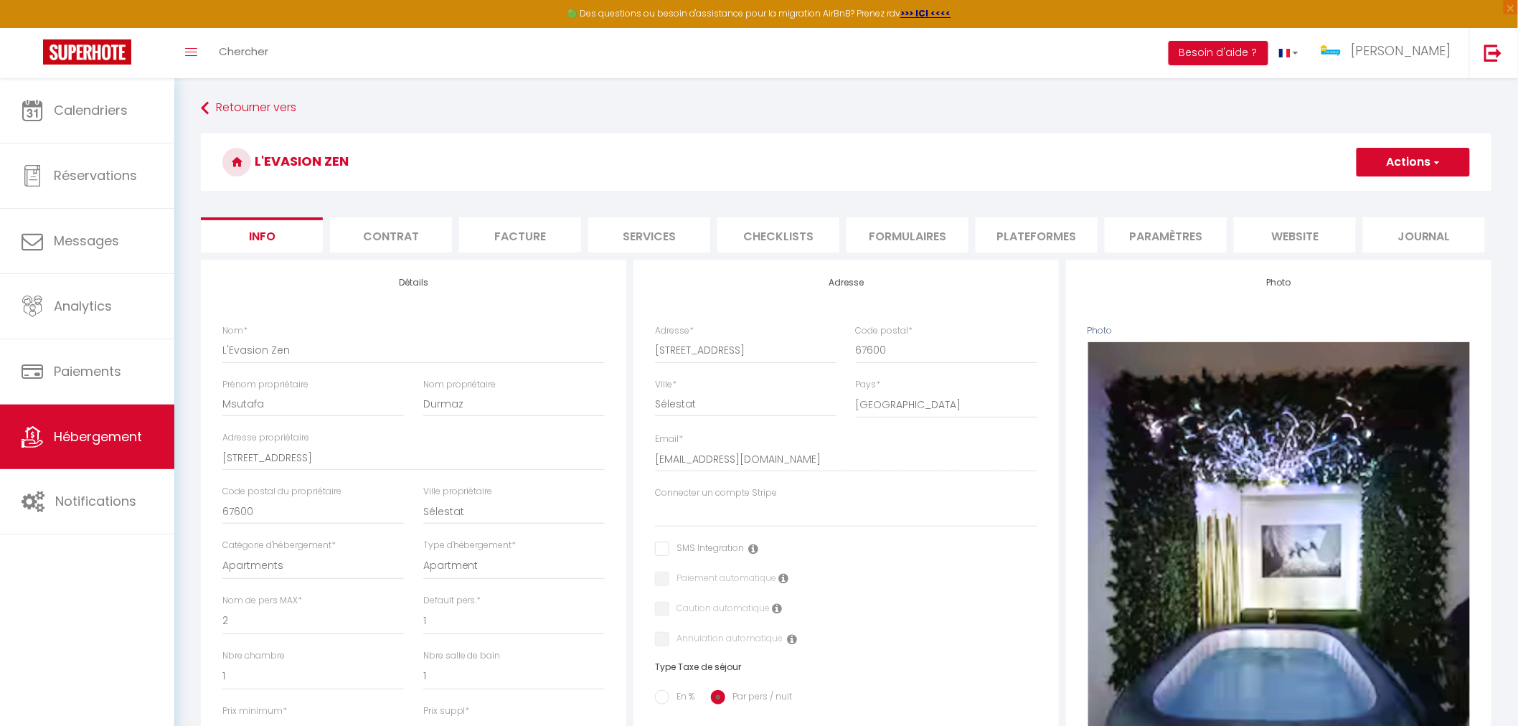
select select
checkbox input "false"
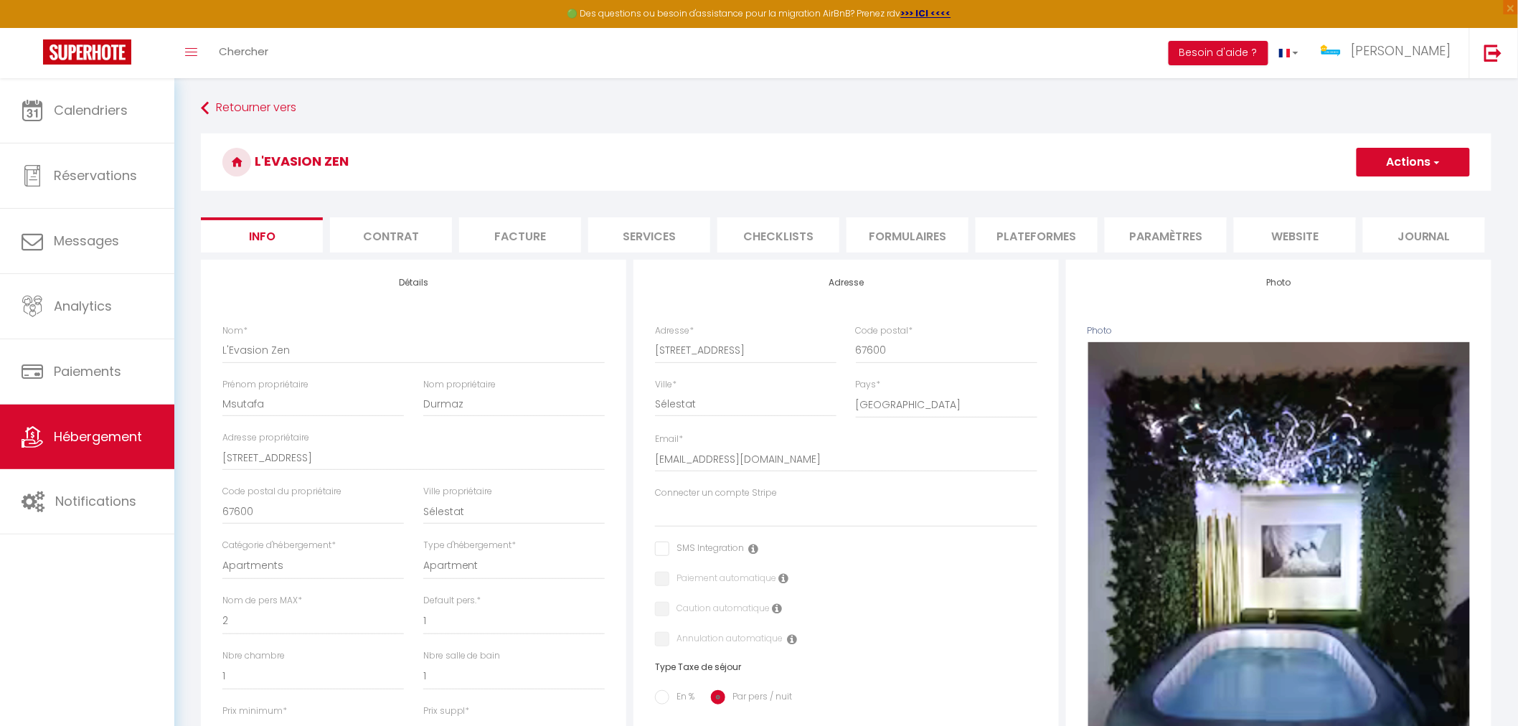
select select "EUR"
select select
select select "16620-1465356746448751543"
click at [1046, 249] on li "Plateformes" at bounding box center [1037, 234] width 122 height 35
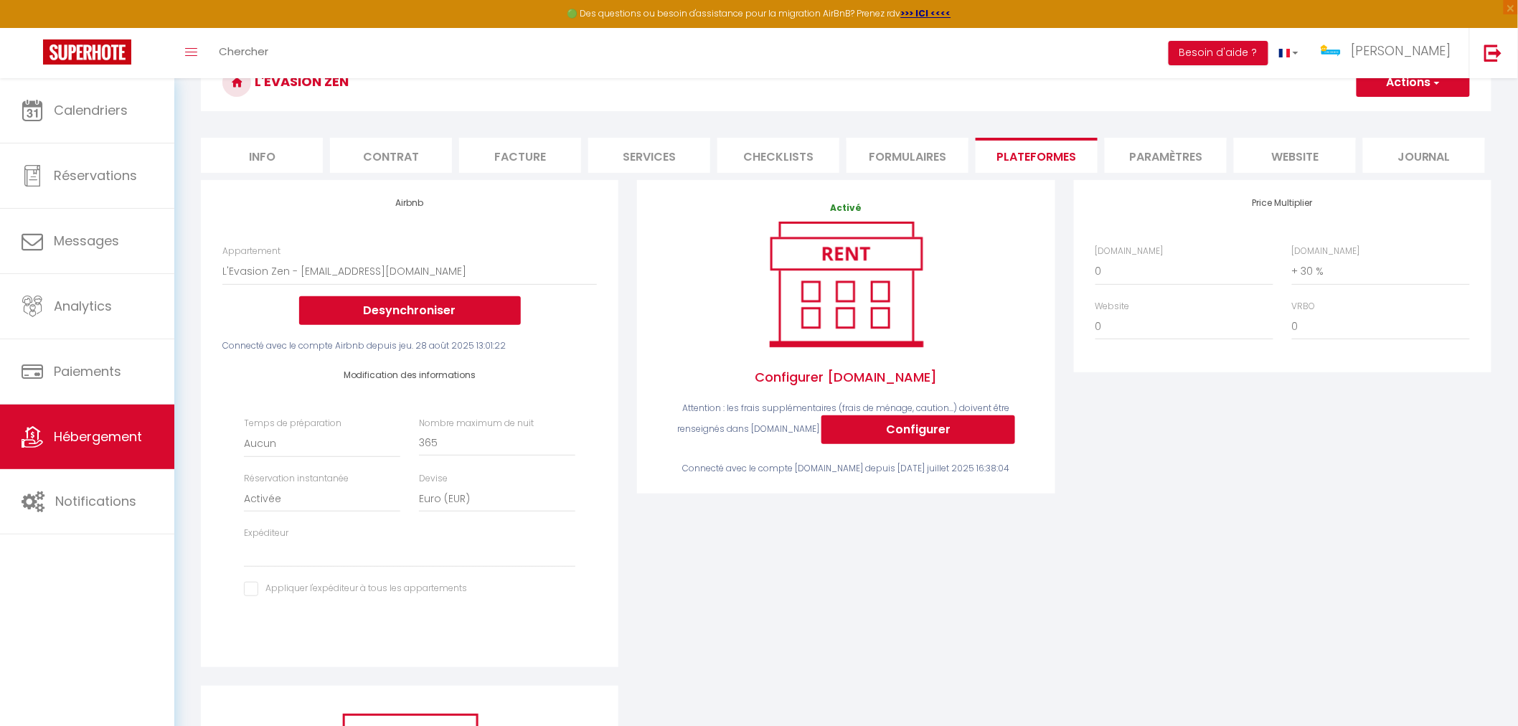
scroll to position [159, 0]
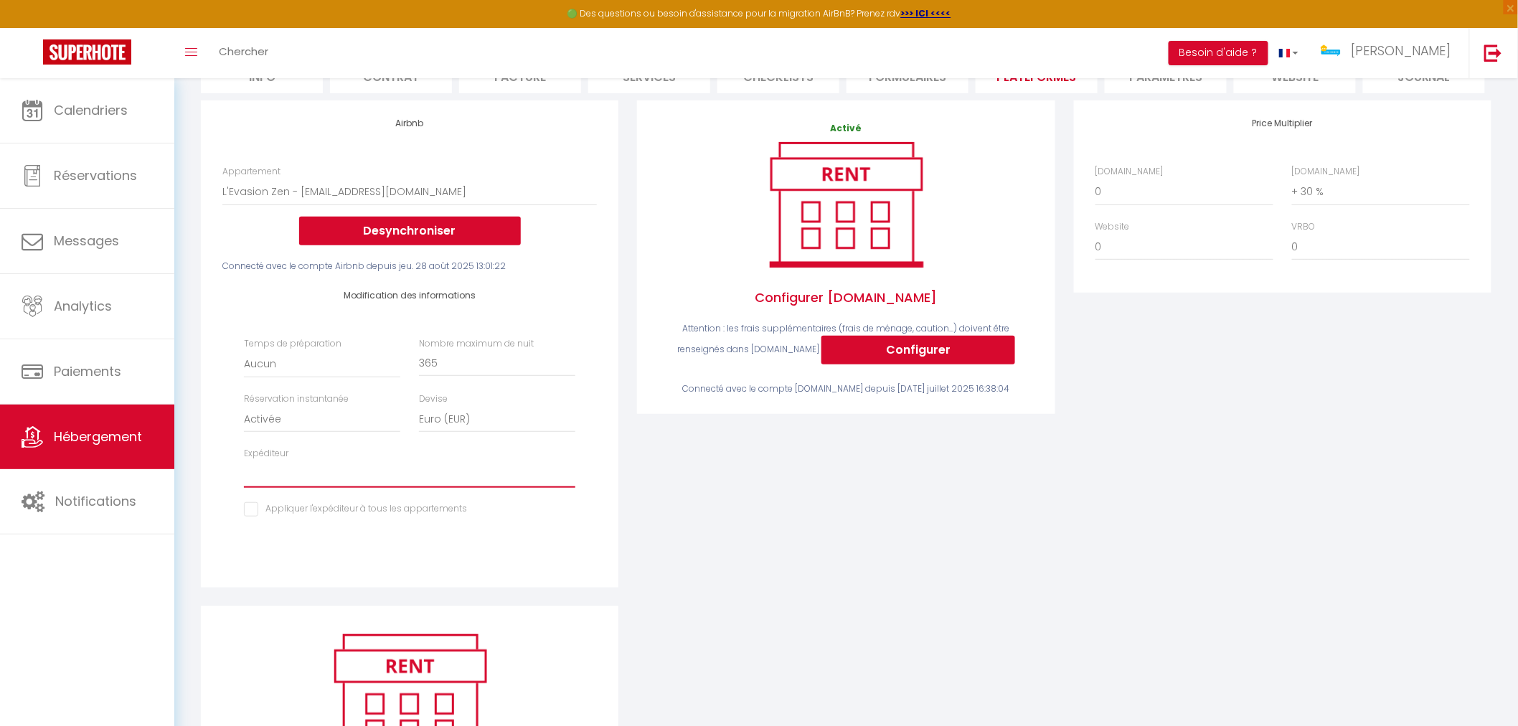
click at [280, 481] on select "[EMAIL_ADDRESS][DOMAIN_NAME] [EMAIL_ADDRESS][DOMAIN_NAME] [PERSON_NAME][EMAIL_A…" at bounding box center [409, 474] width 331 height 27
select select "4498"
click at [244, 461] on select "[EMAIL_ADDRESS][DOMAIN_NAME] [EMAIL_ADDRESS][DOMAIN_NAME] [PERSON_NAME][EMAIL_A…" at bounding box center [409, 474] width 331 height 27
click at [247, 510] on input "checkbox" at bounding box center [355, 509] width 223 height 14
checkbox input "true"
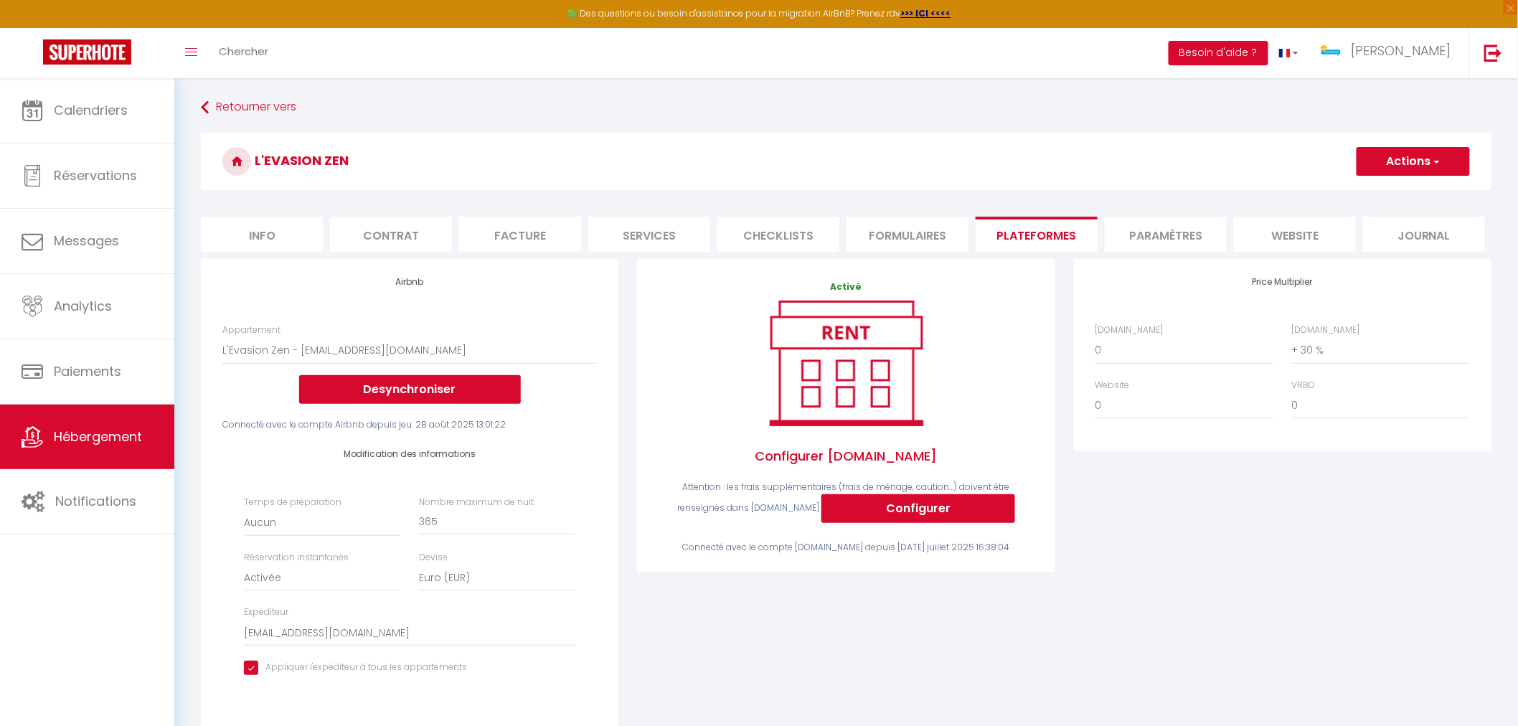
scroll to position [0, 0]
click at [1405, 158] on button "Actions" at bounding box center [1413, 162] width 113 height 29
click at [1400, 199] on link "Enregistrer" at bounding box center [1412, 193] width 113 height 19
select select "EUR"
click at [111, 435] on span "Hébergement" at bounding box center [98, 437] width 88 height 18
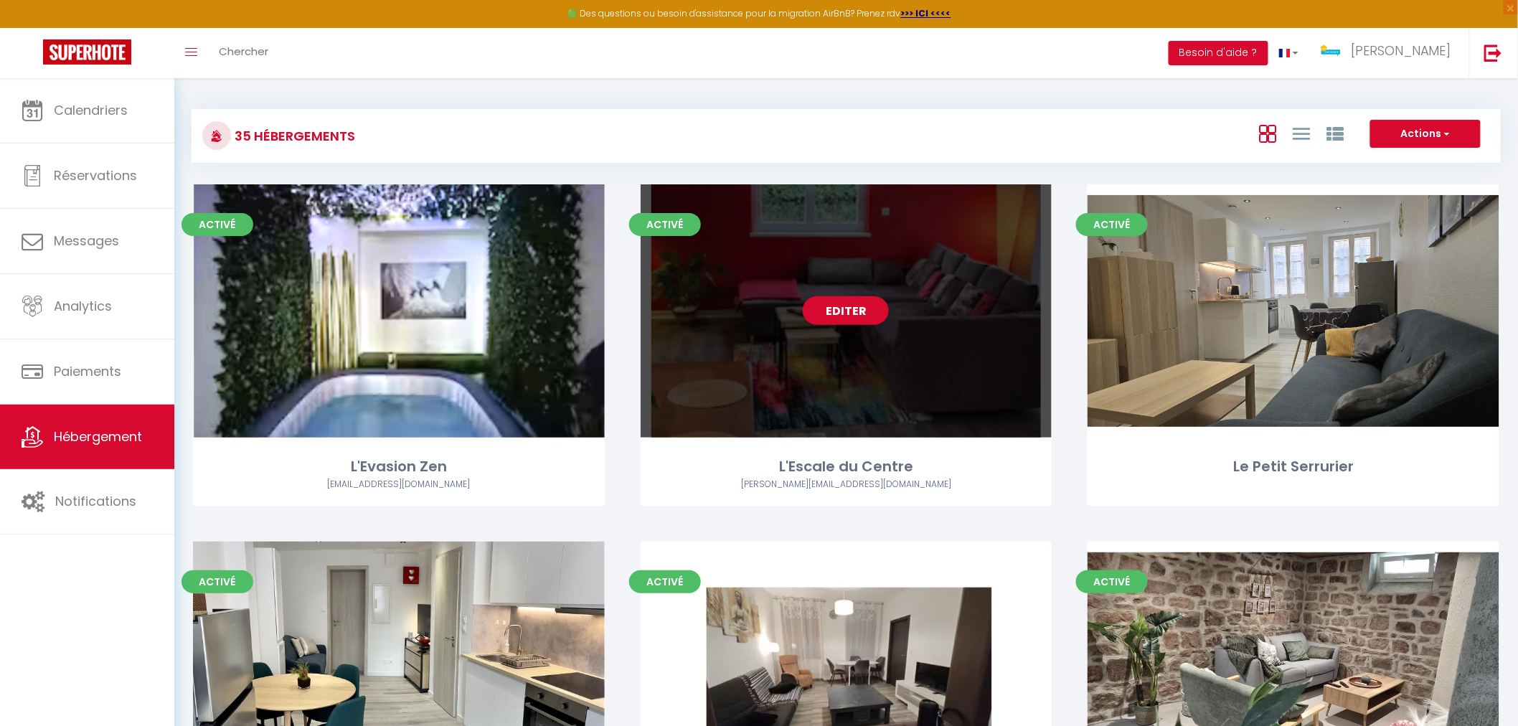
click at [808, 392] on div "Editer" at bounding box center [847, 310] width 412 height 253
select select "3"
select select "2"
select select "1"
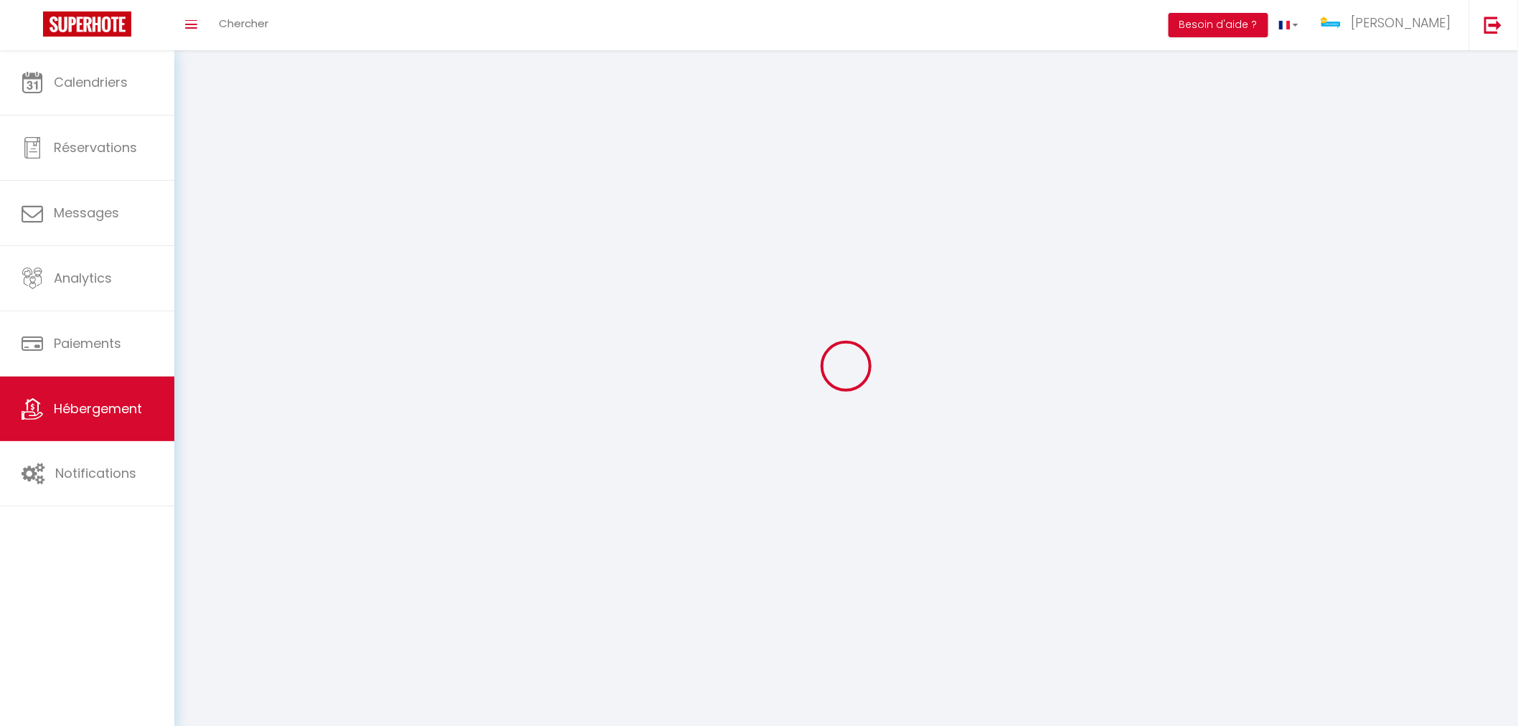
select select
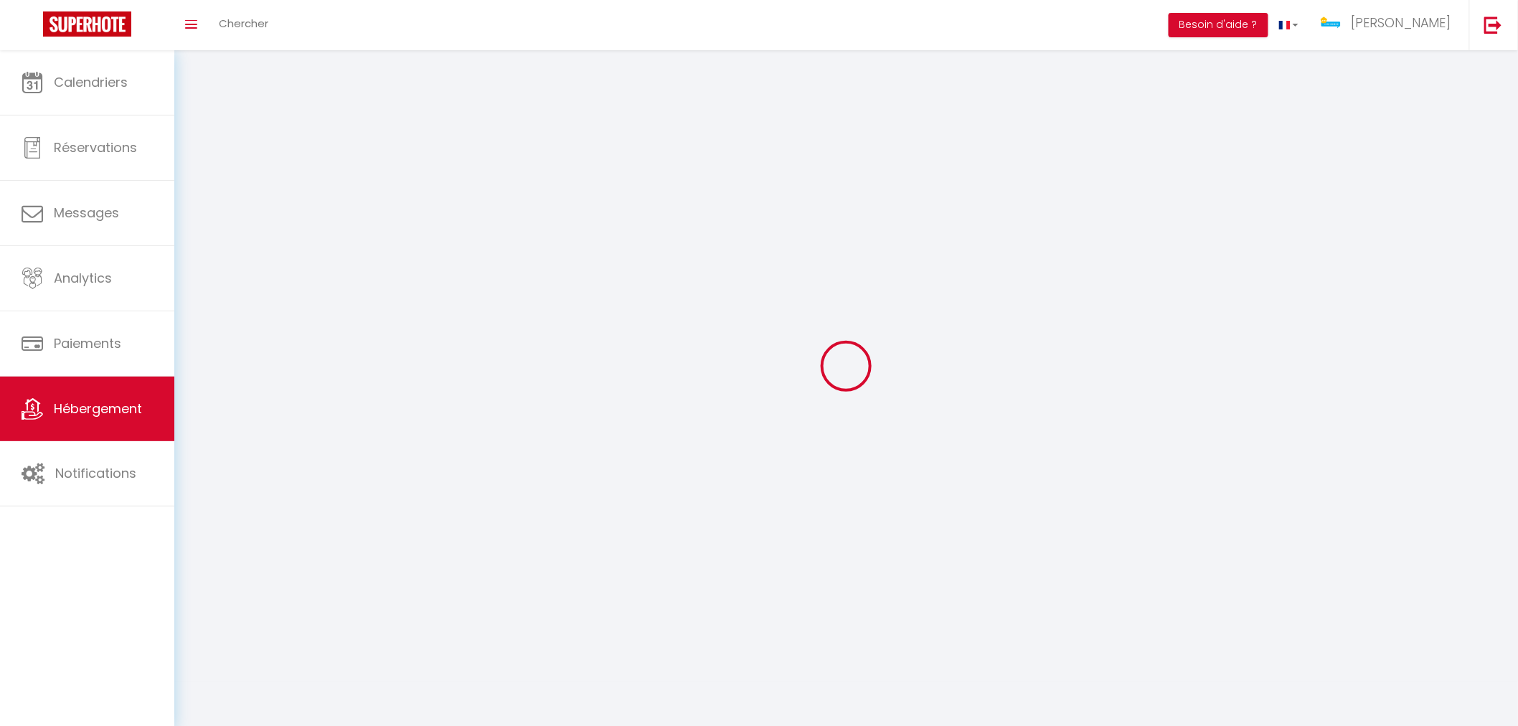
select select
checkbox input "false"
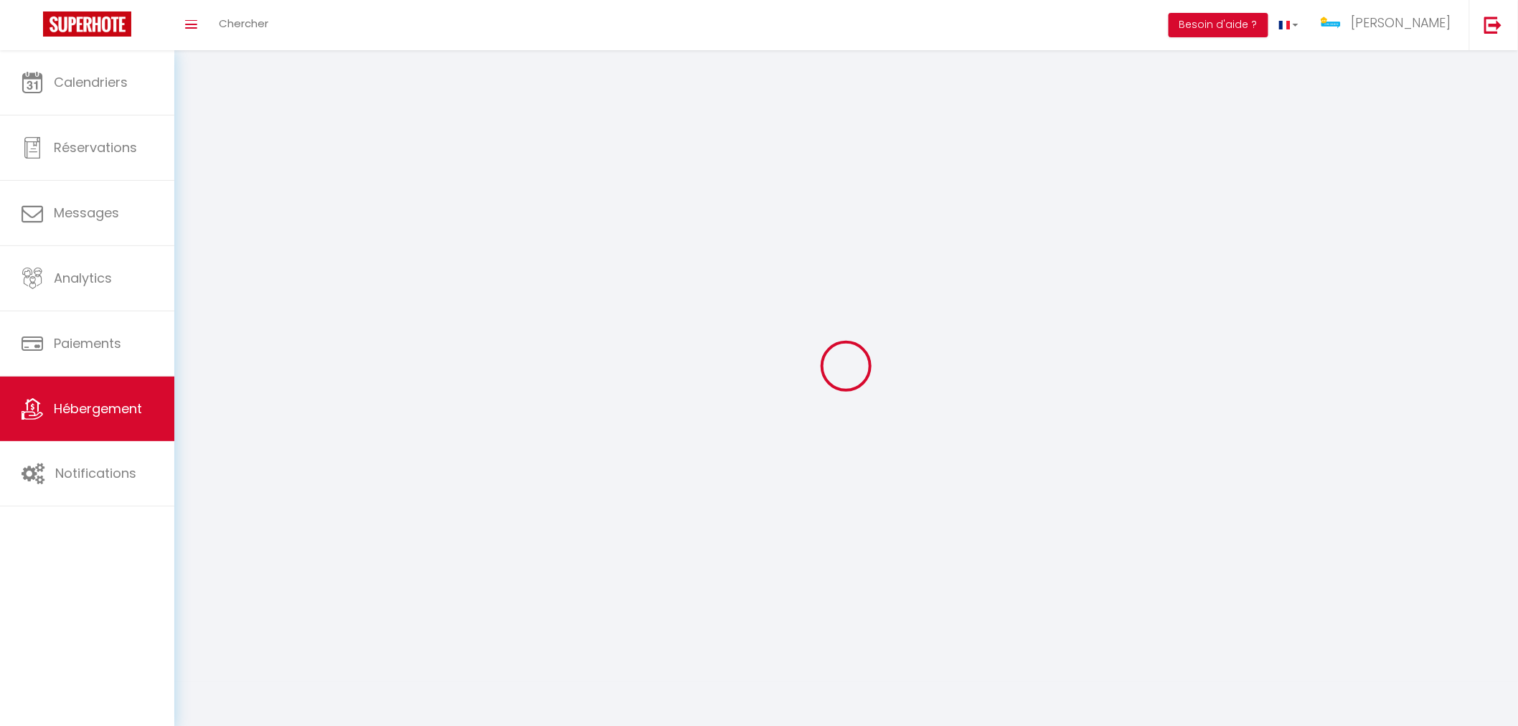
select select
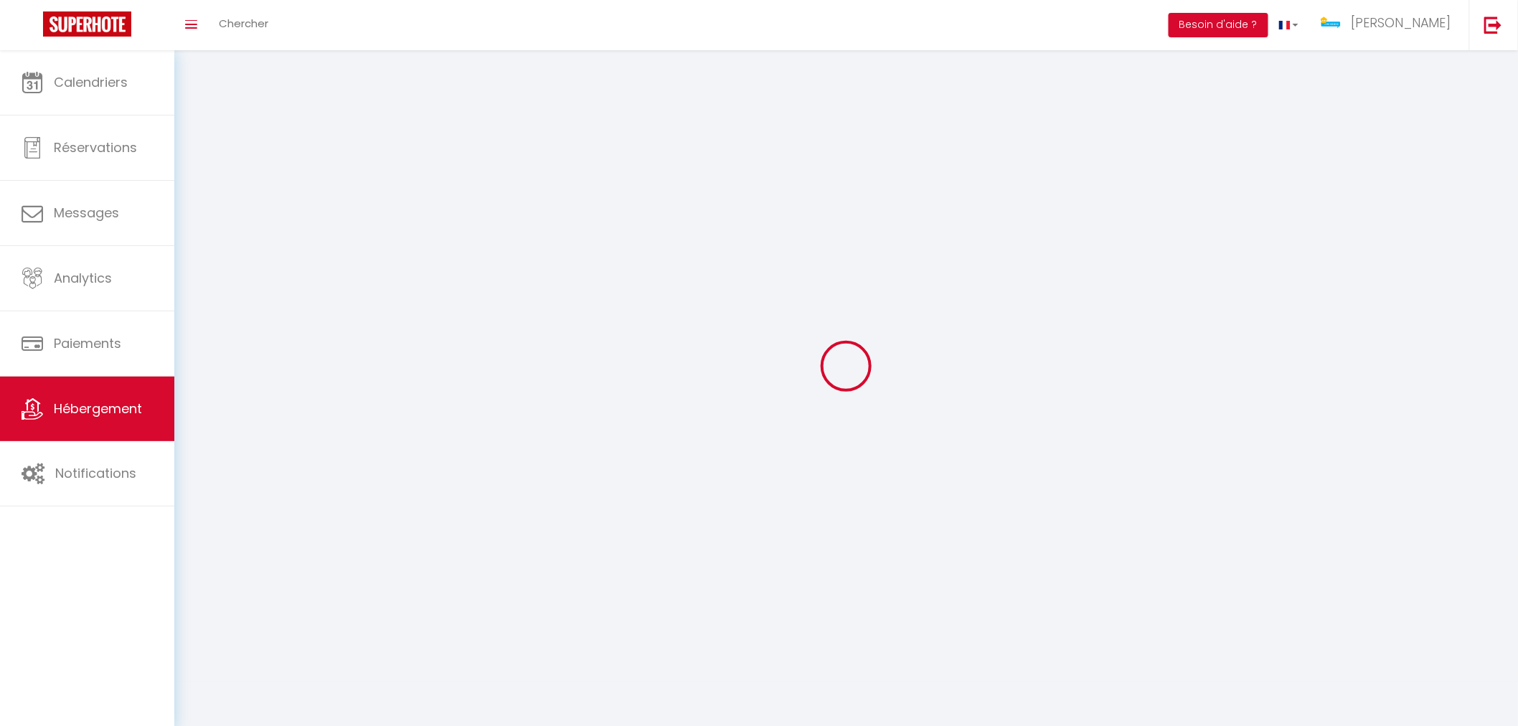
select select
checkbox input "false"
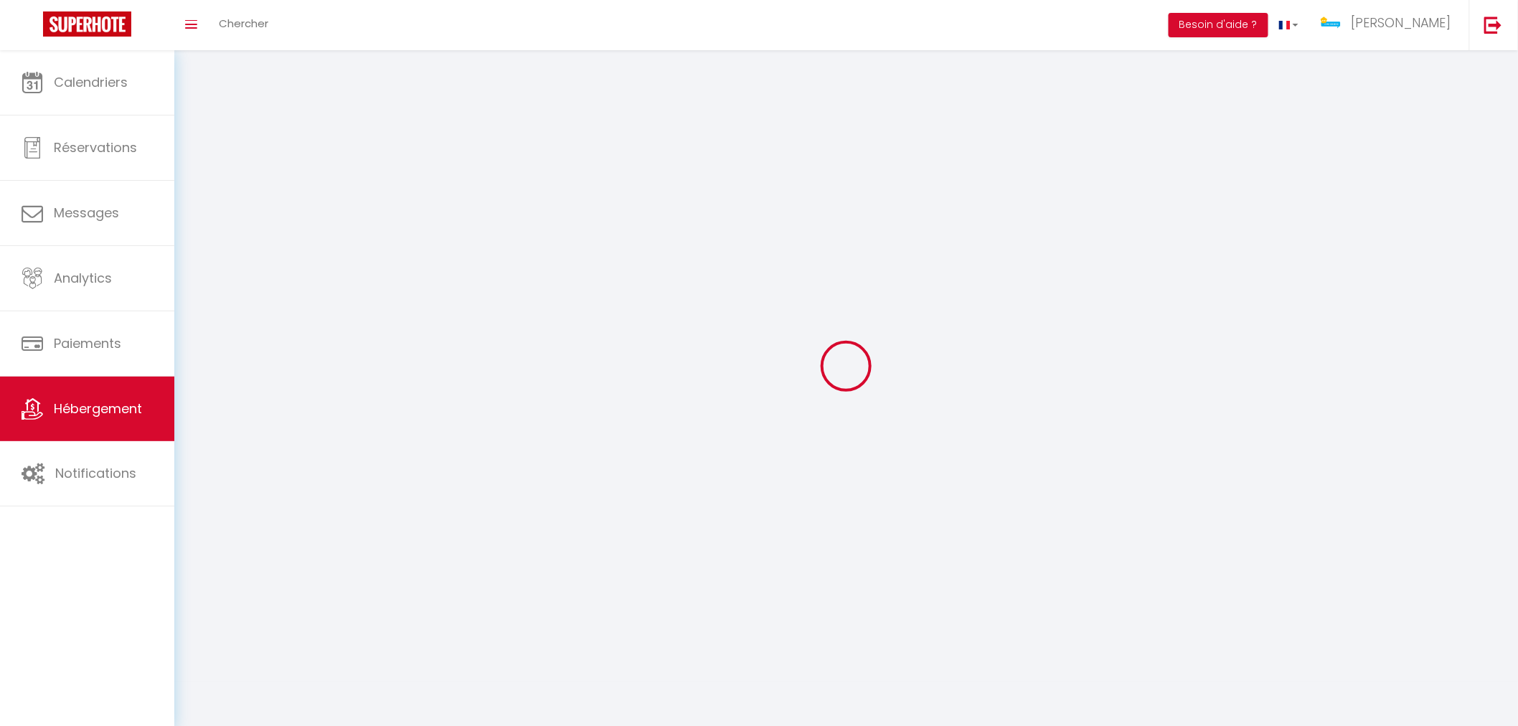
checkbox input "false"
select select
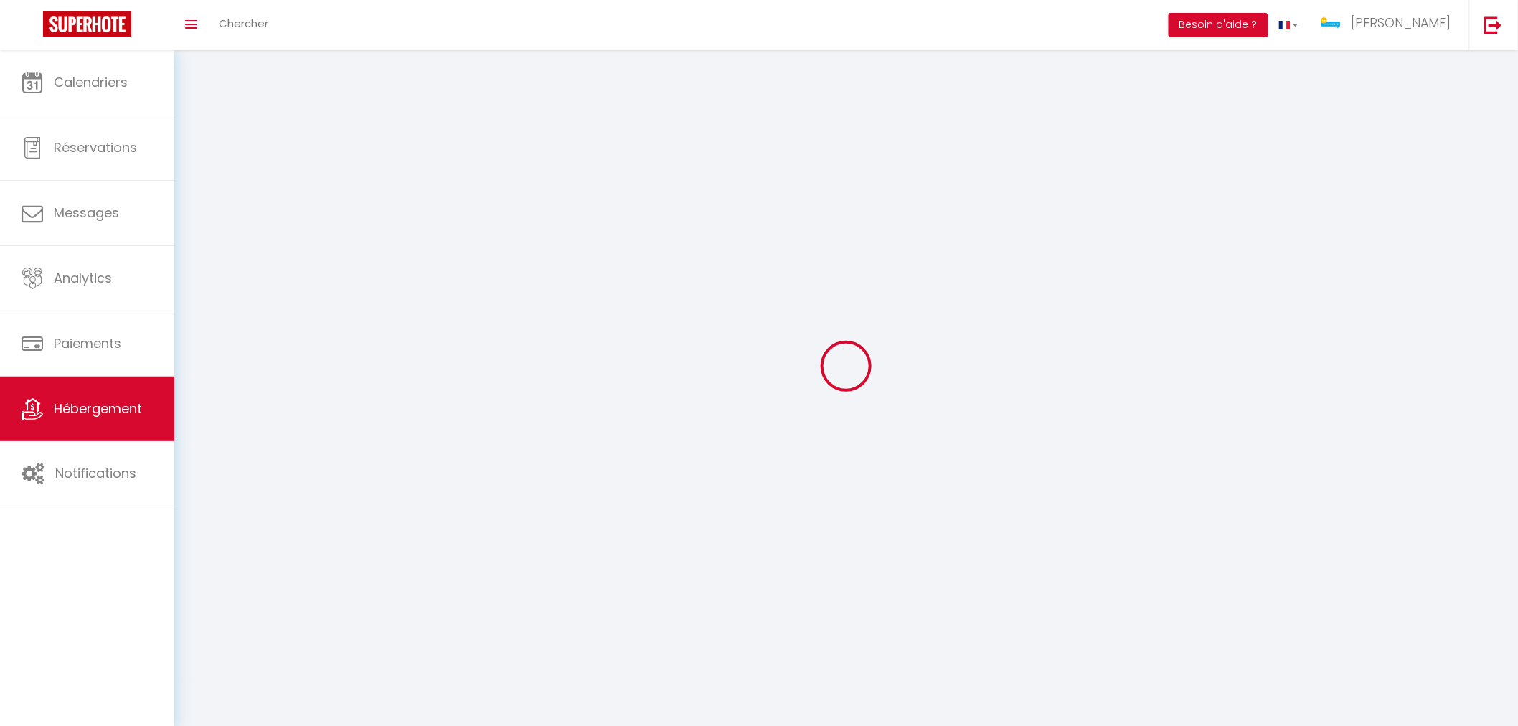
select select
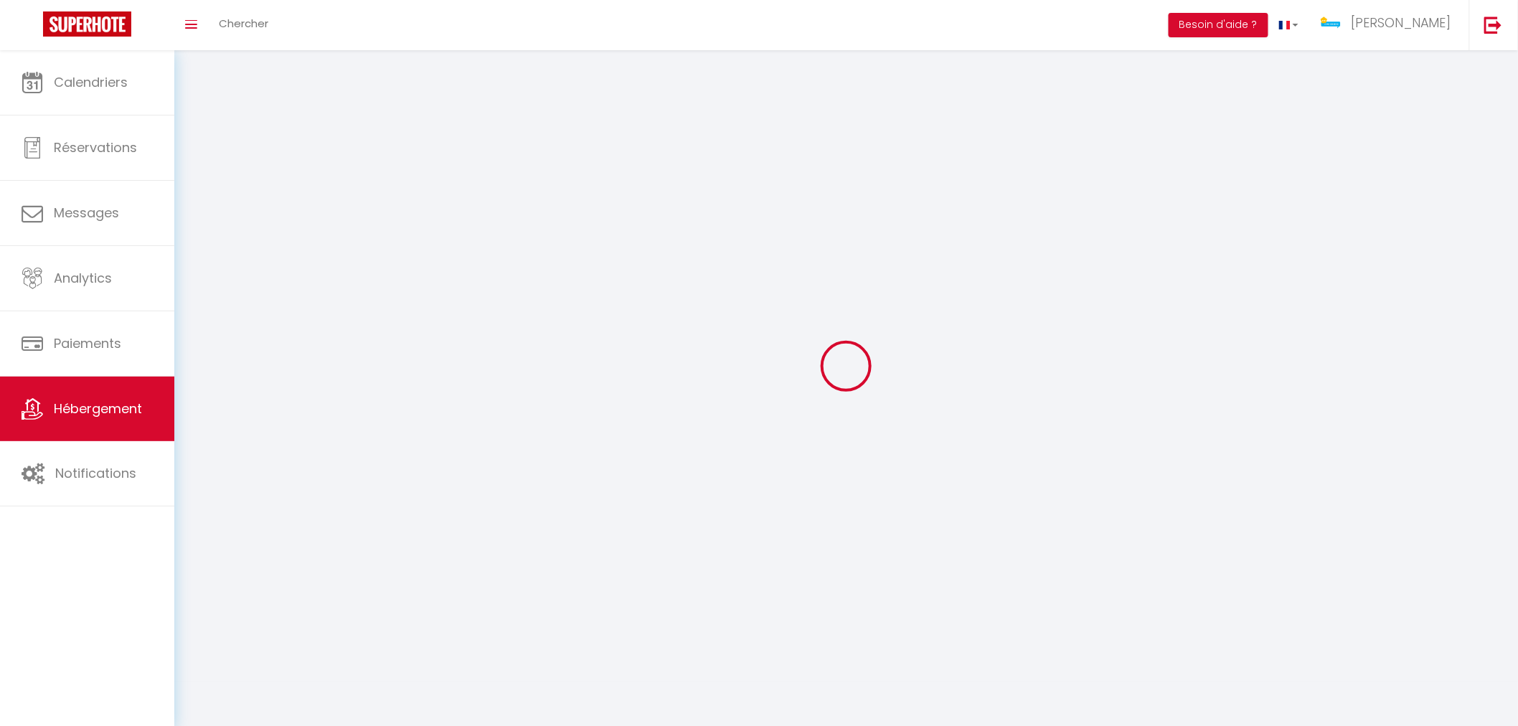
checkbox input "false"
select select
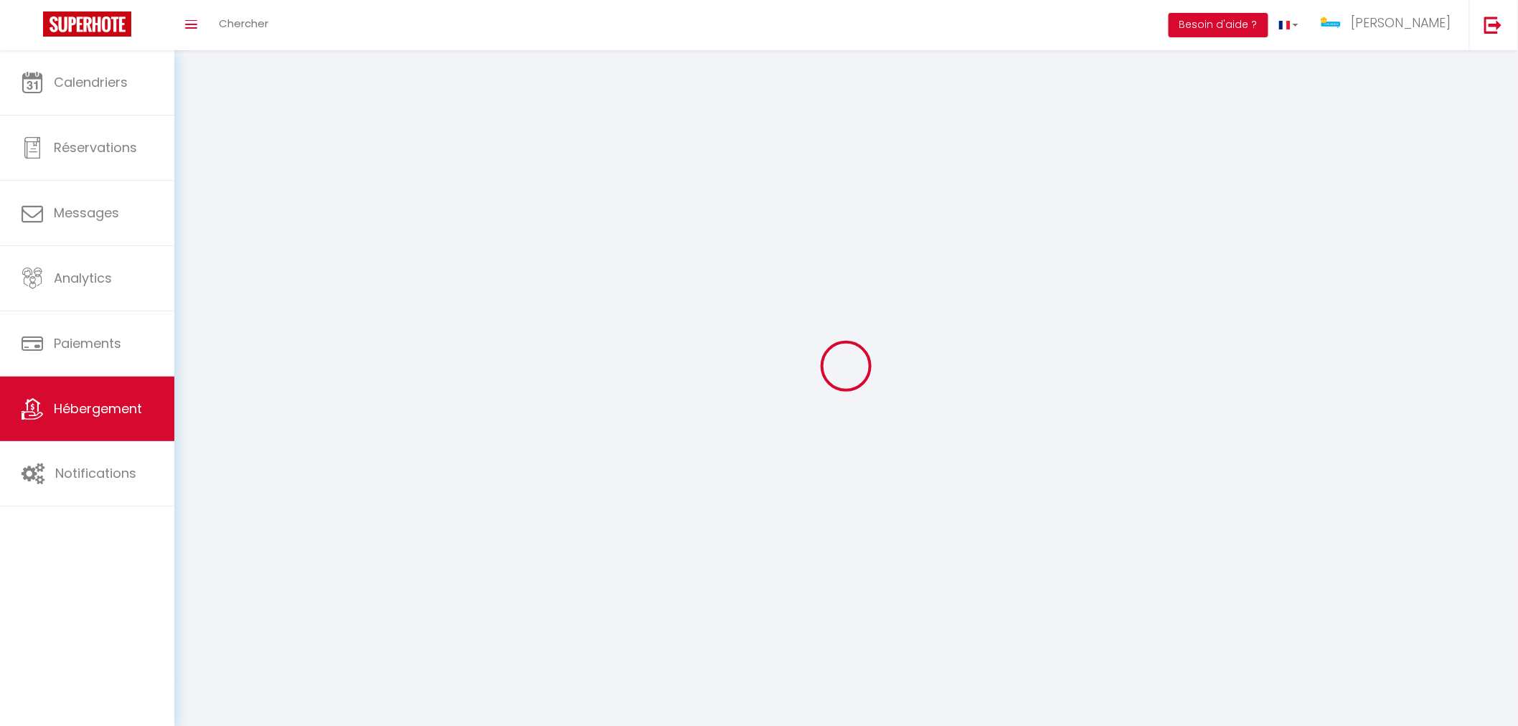
select select
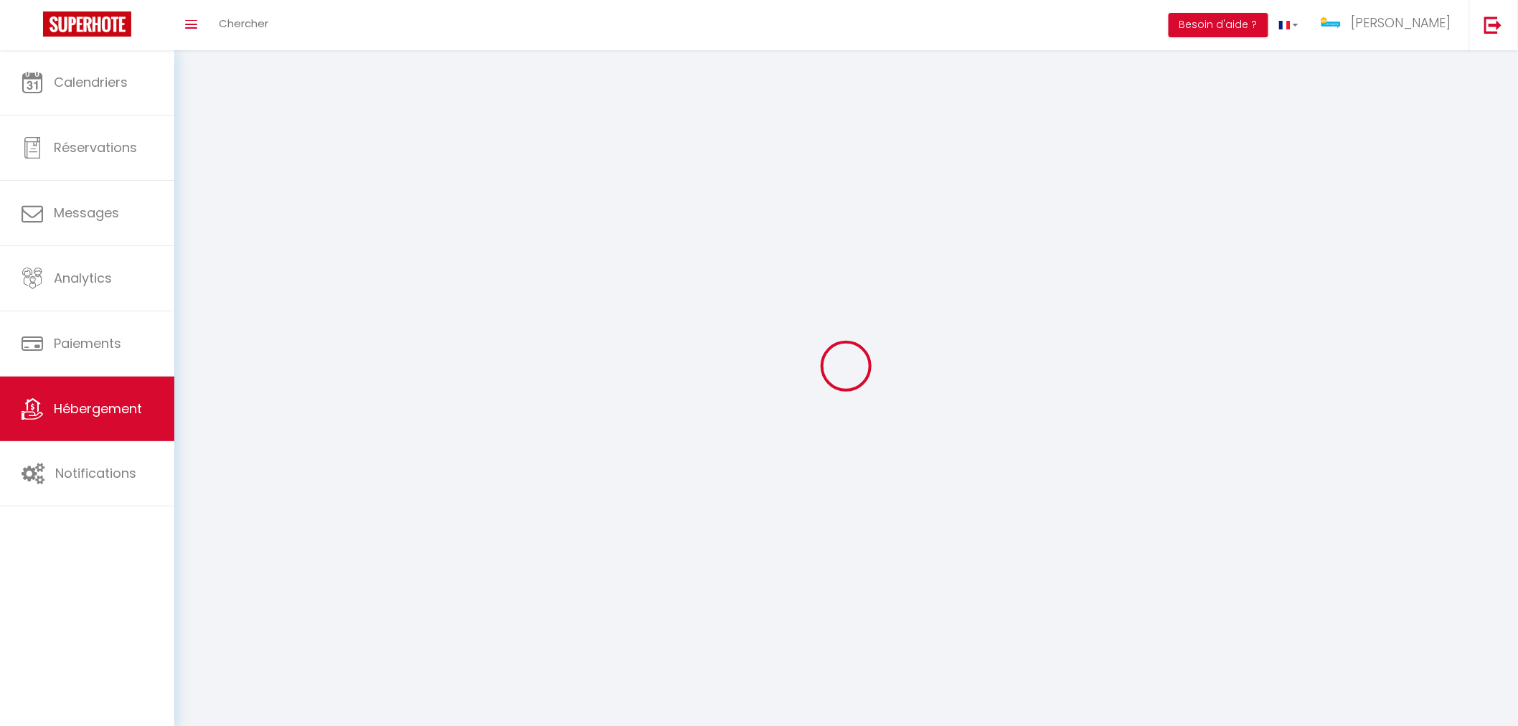
select select
checkbox input "false"
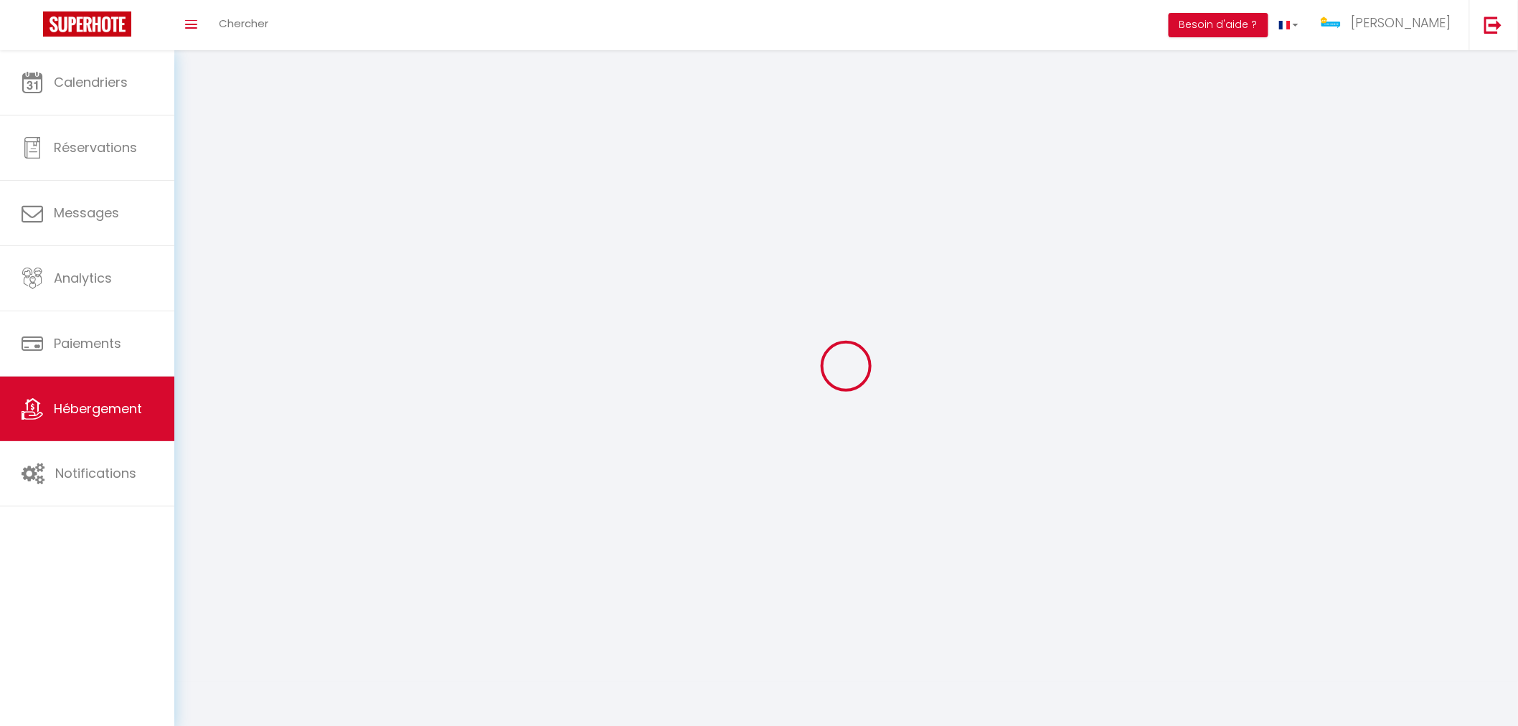
checkbox input "false"
select select
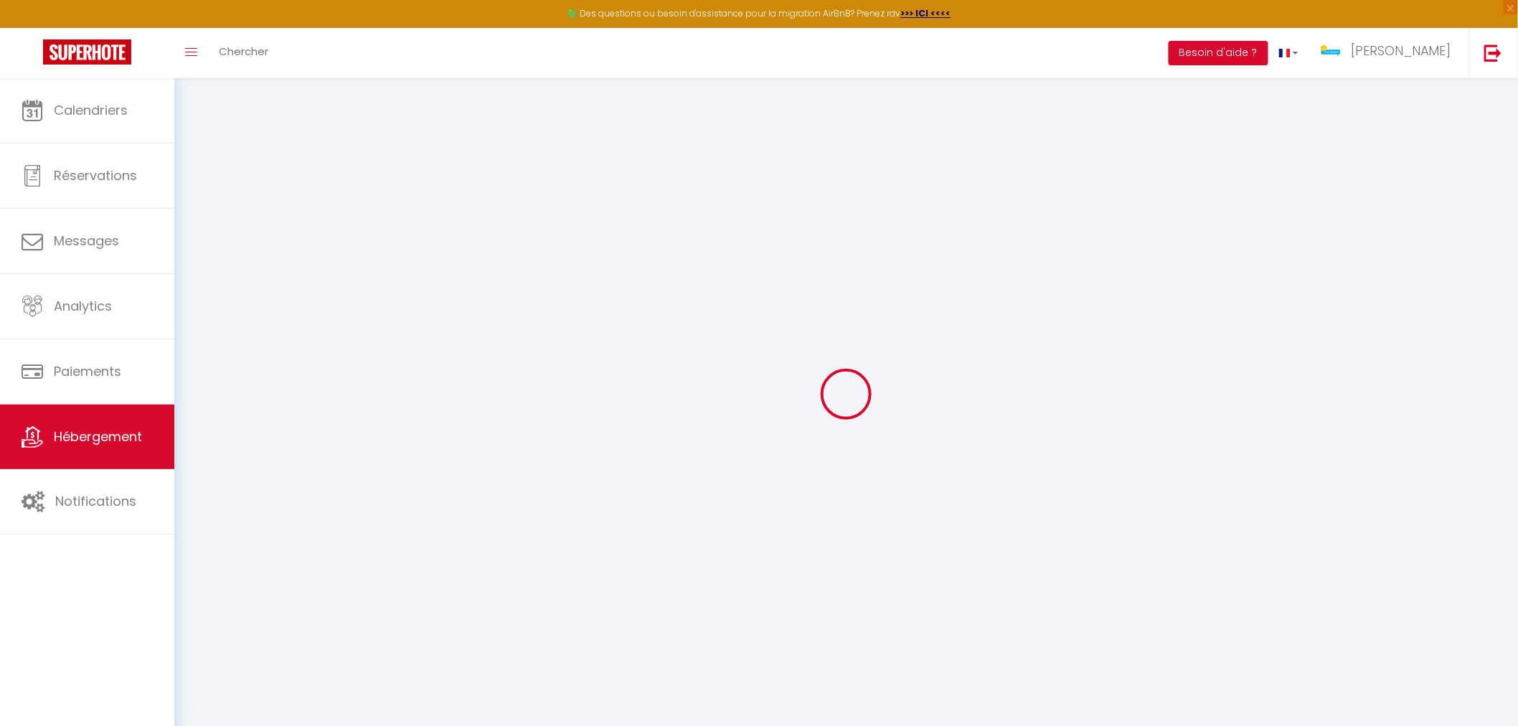
select select "+ 30 %"
select select
checkbox input "false"
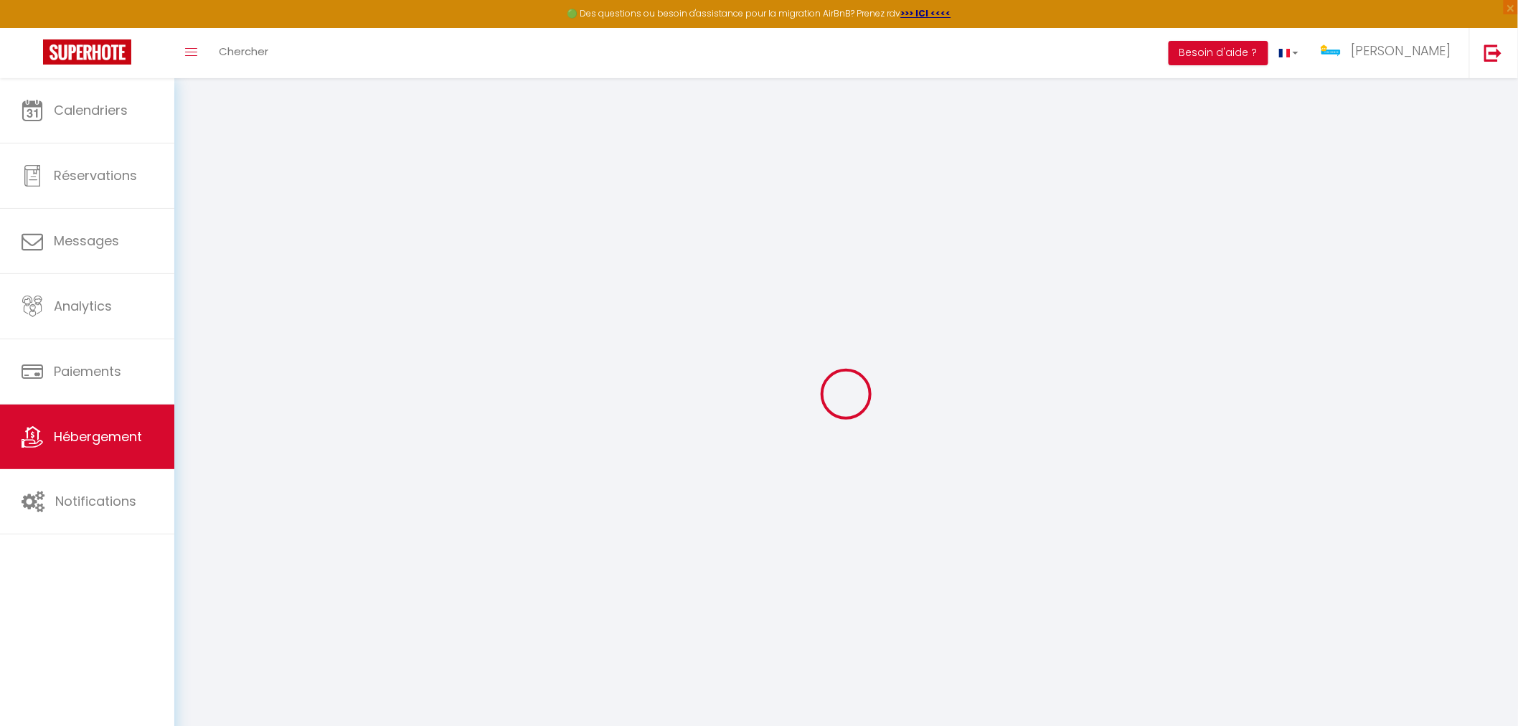
checkbox input "false"
select select
checkbox input "false"
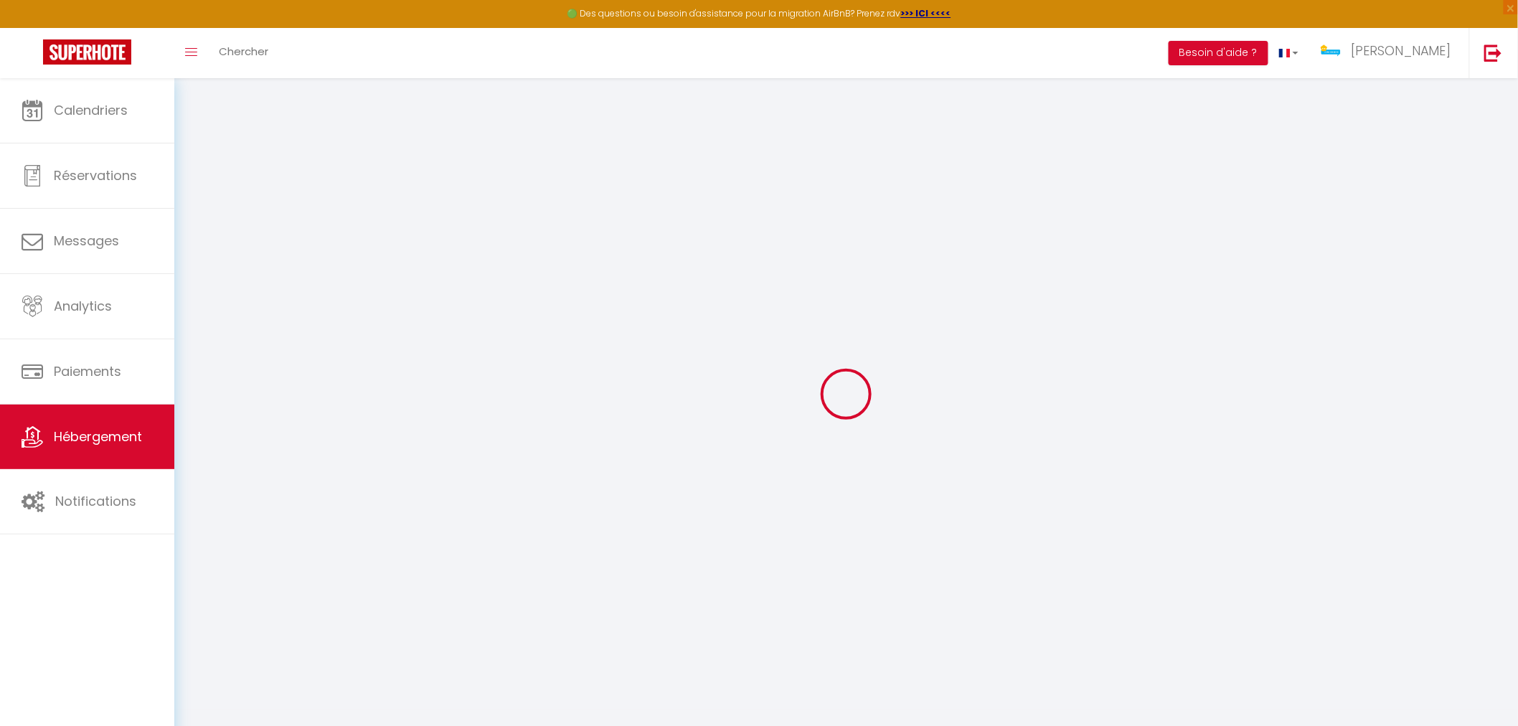
checkbox input "false"
select select "well_reviewed_guests"
select select "EUR"
select select "16623-1287563855296775099"
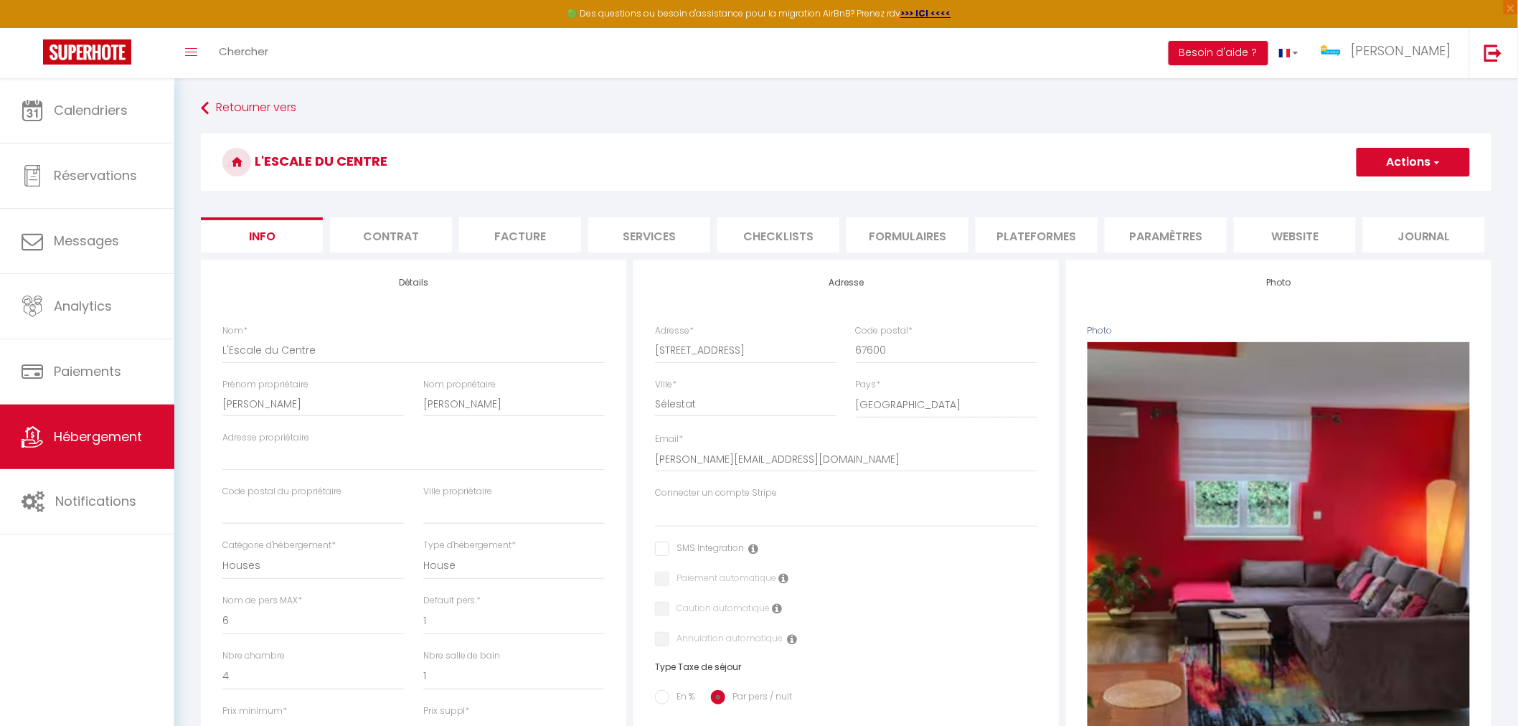
click at [1045, 230] on li "Plateformes" at bounding box center [1037, 234] width 122 height 35
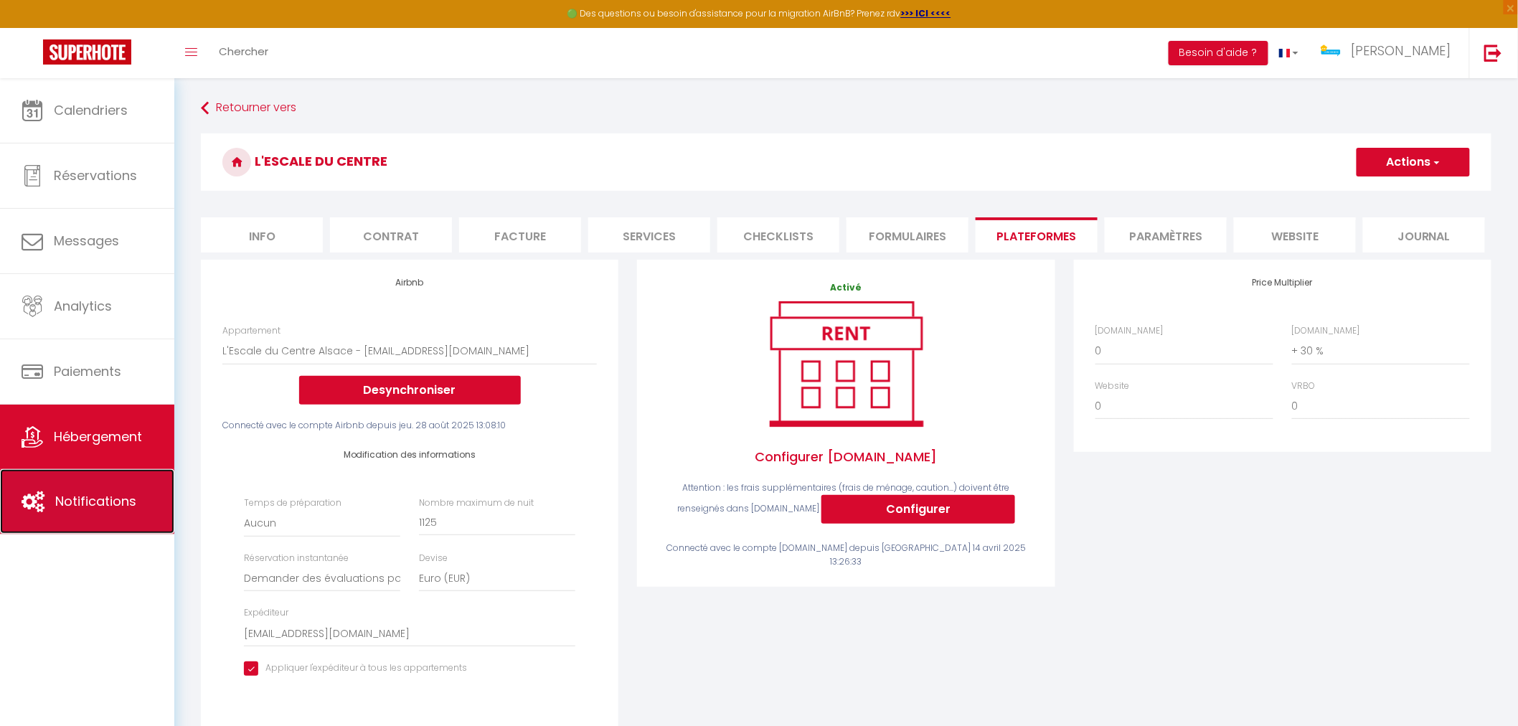
click at [95, 509] on span "Notifications" at bounding box center [95, 501] width 81 height 18
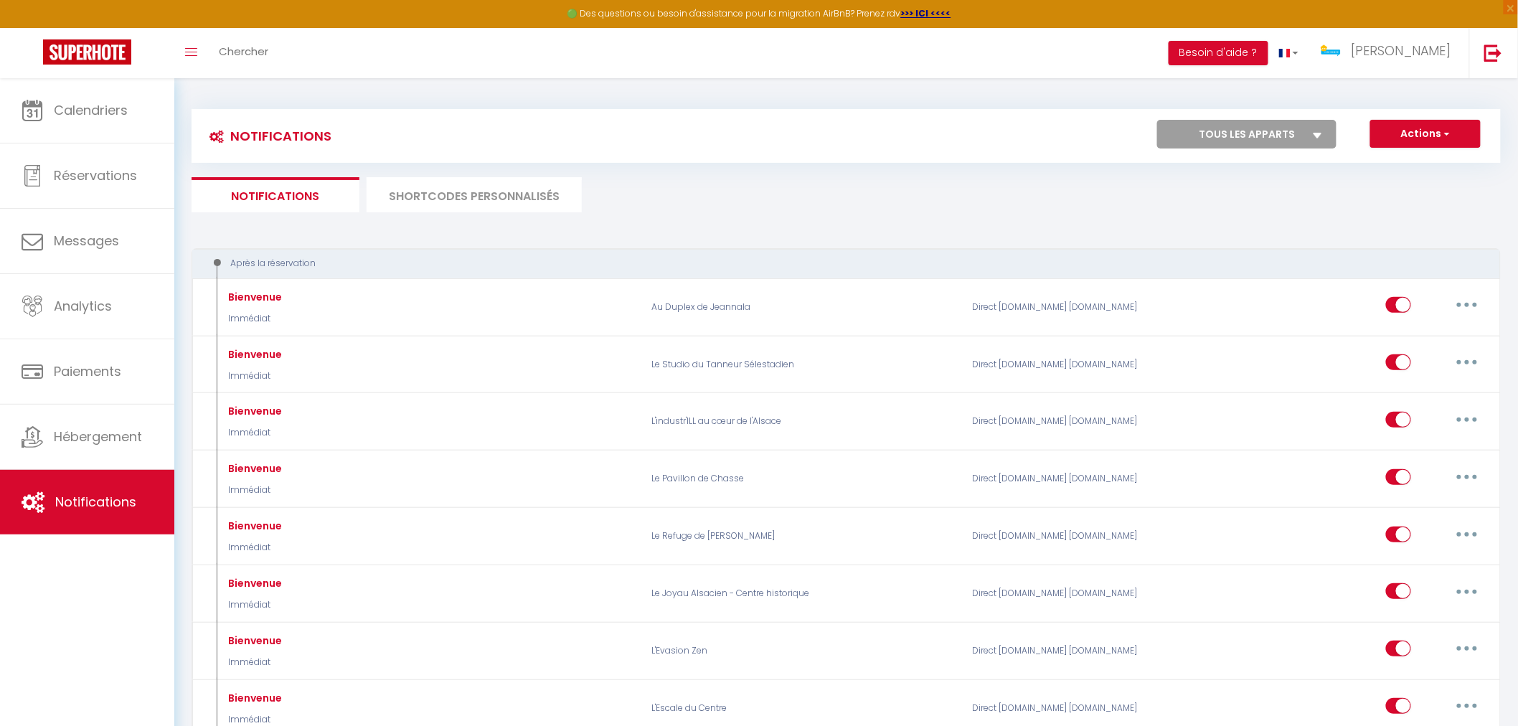
click at [501, 204] on li "SHORTCODES PERSONNALISÉS" at bounding box center [474, 194] width 215 height 35
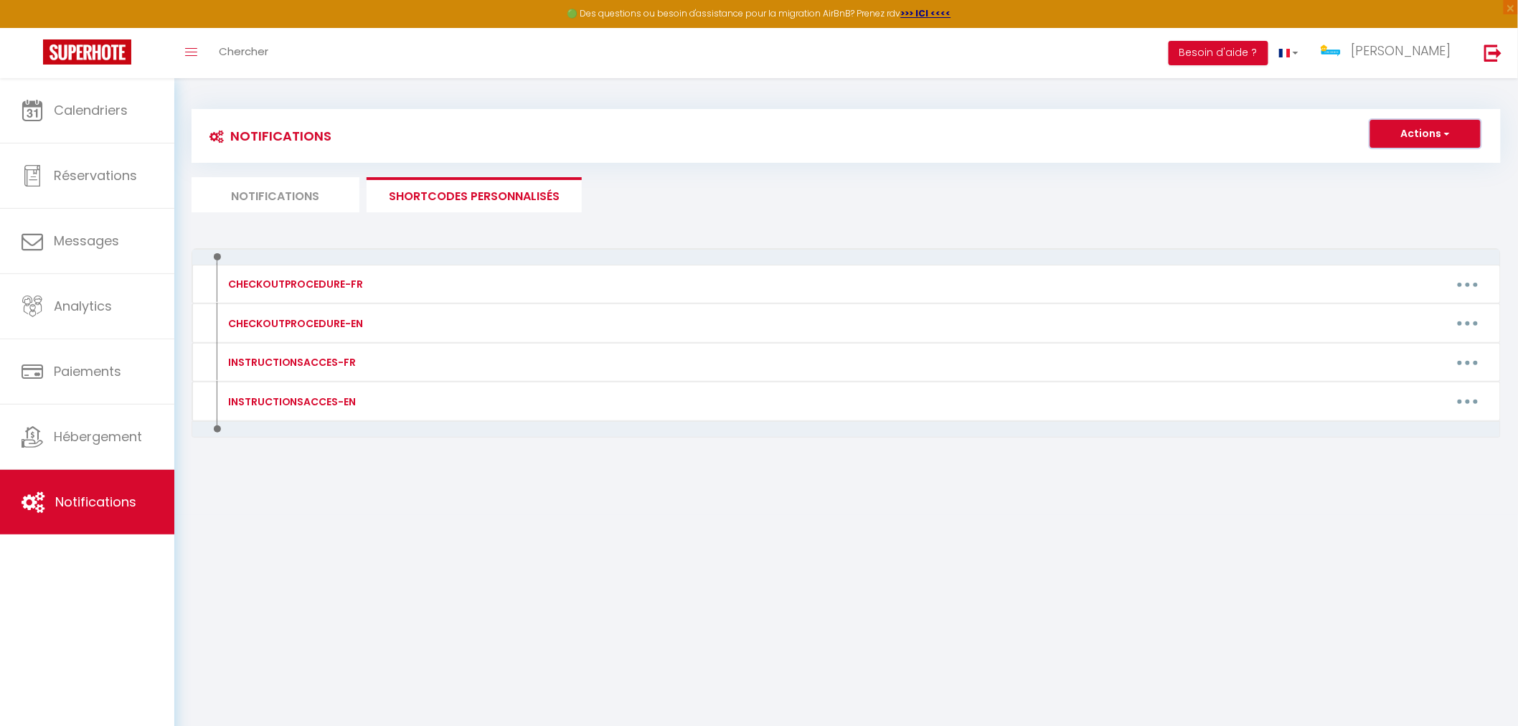
click at [1442, 141] on button "Actions" at bounding box center [1425, 134] width 110 height 29
click at [429, 190] on li "SHORTCODES PERSONNALISÉS" at bounding box center [474, 194] width 215 height 35
click at [316, 205] on li "Notifications" at bounding box center [276, 194] width 168 height 35
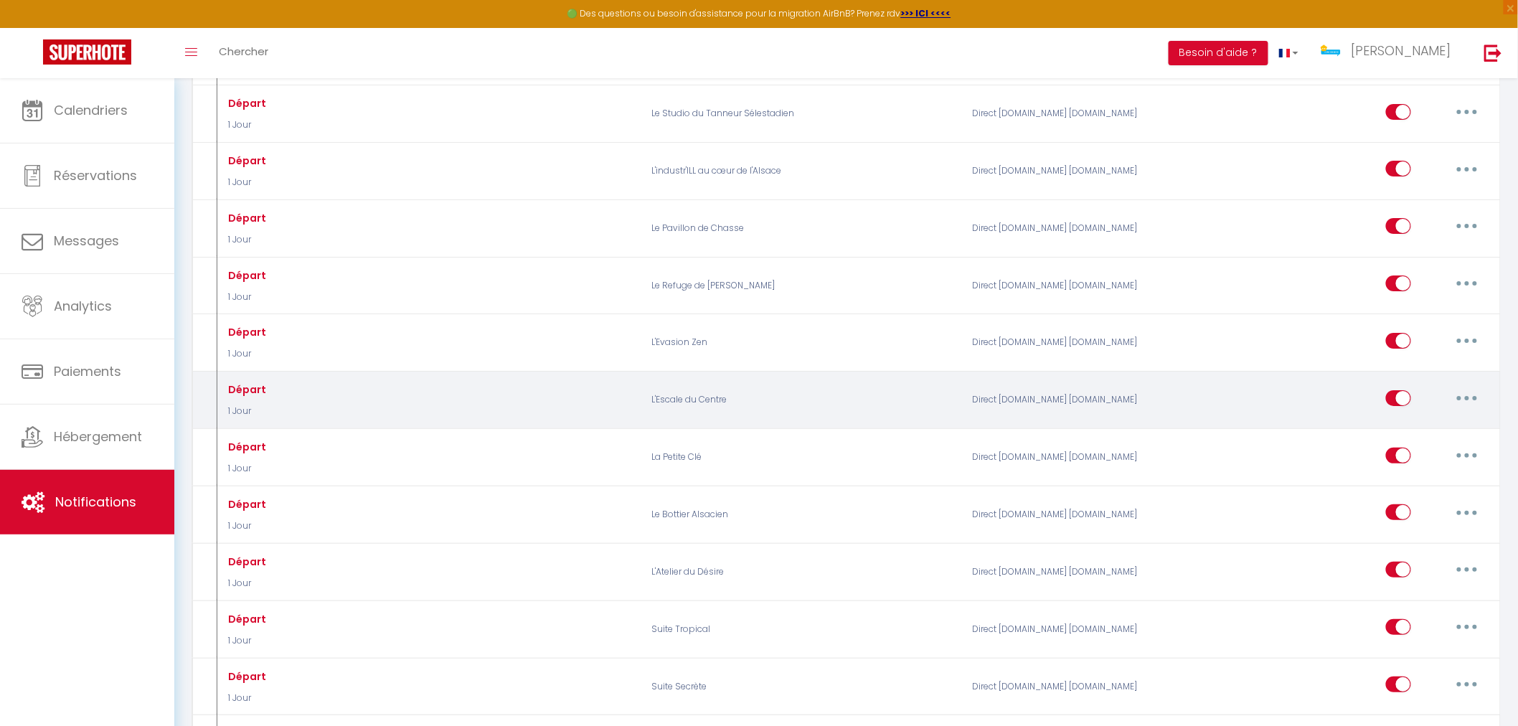
scroll to position [2152, 0]
